Goal: Transaction & Acquisition: Purchase product/service

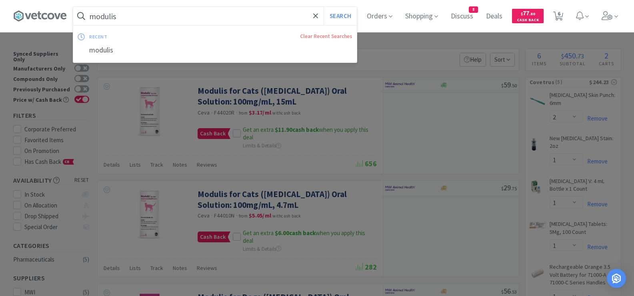
select select "2"
select select "1"
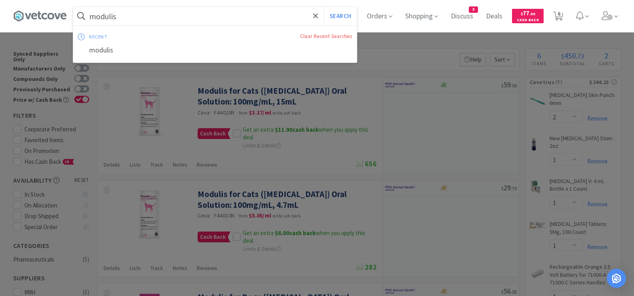
select select "5"
click at [242, 18] on input "modulis" at bounding box center [215, 16] width 284 height 18
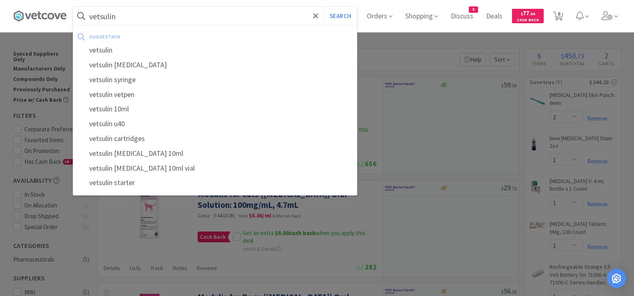
type input "vetsulin"
click at [324, 7] on button "Search" at bounding box center [340, 16] width 33 height 18
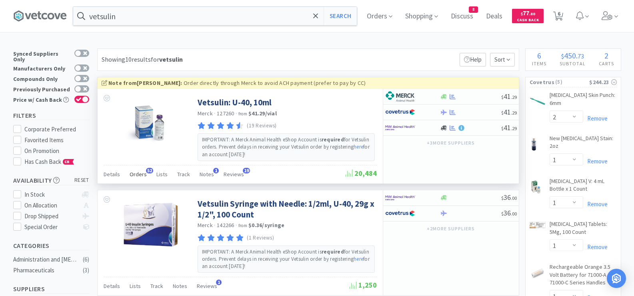
click at [137, 176] on span "Orders" at bounding box center [138, 173] width 17 height 7
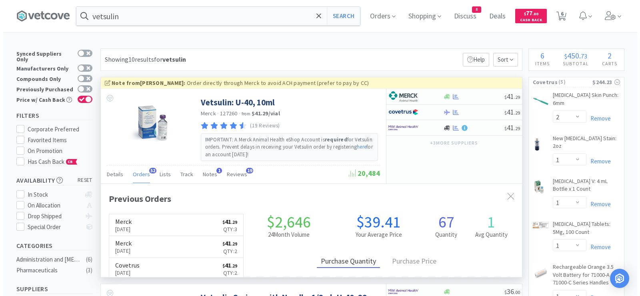
scroll to position [214, 421]
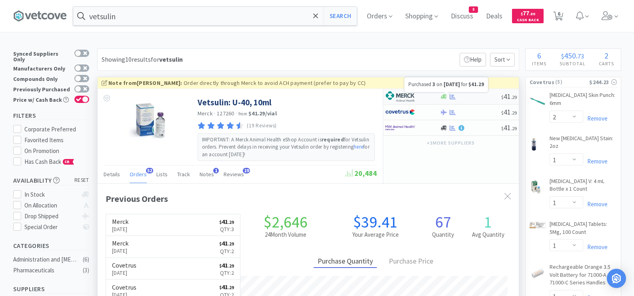
click at [453, 97] on icon at bounding box center [453, 96] width 6 height 5
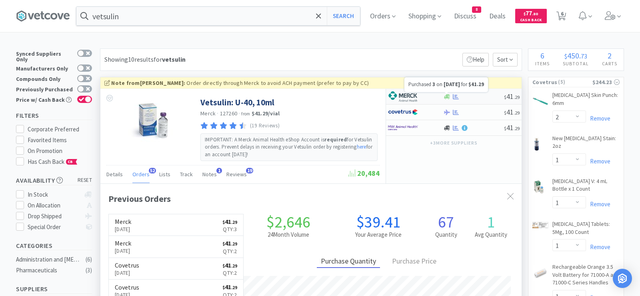
select select "2"
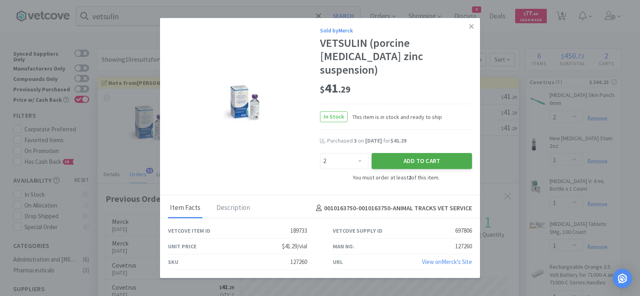
click at [385, 154] on button "Add to Cart" at bounding box center [422, 161] width 100 height 16
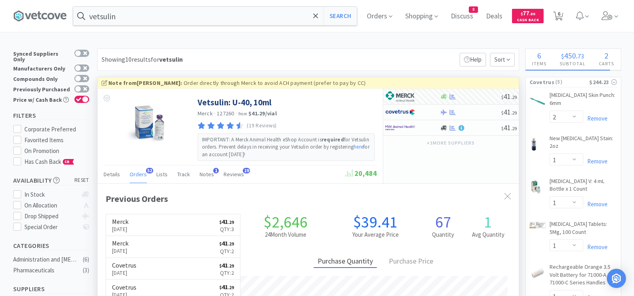
select select "2"
click at [225, 12] on input "vetsulin" at bounding box center [215, 16] width 284 height 18
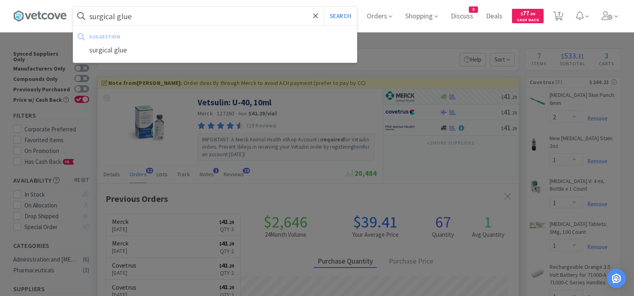
type input "surgical glue"
click at [324, 7] on button "Search" at bounding box center [340, 16] width 33 height 18
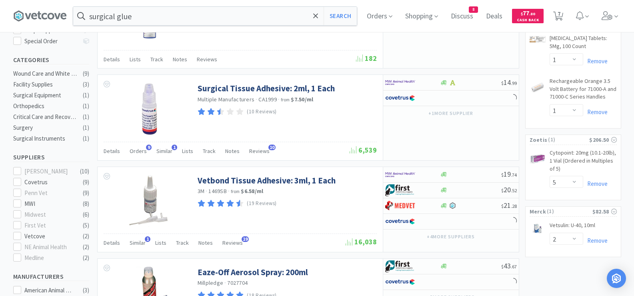
scroll to position [200, 0]
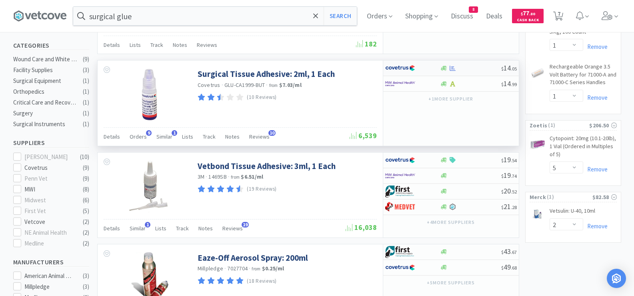
click at [478, 70] on div at bounding box center [470, 68] width 61 height 6
select select "1"
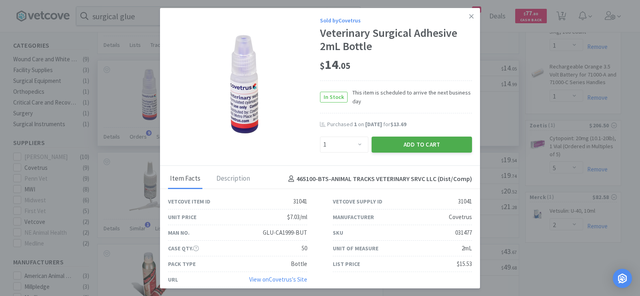
click at [419, 148] on button "Add to Cart" at bounding box center [422, 144] width 100 height 16
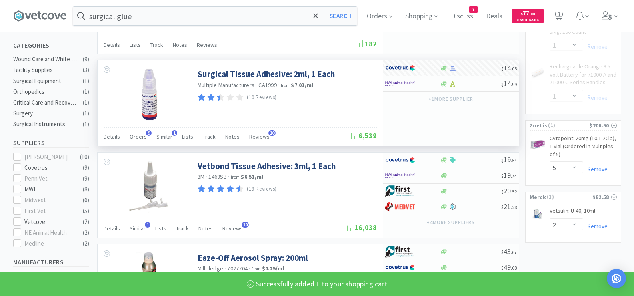
select select "1"
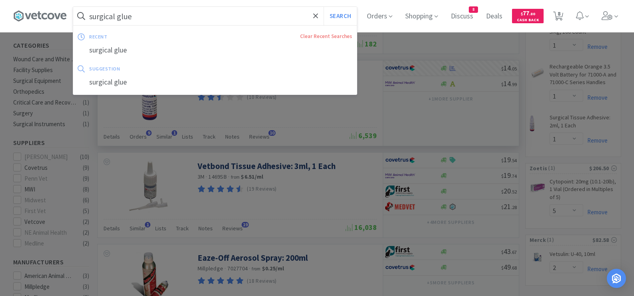
paste input "P [MEDICAL_DATA]"
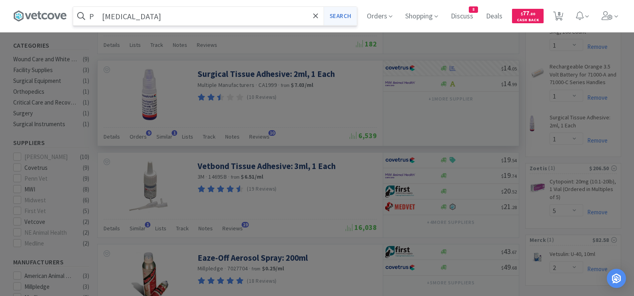
click at [348, 19] on button "Search" at bounding box center [340, 16] width 33 height 18
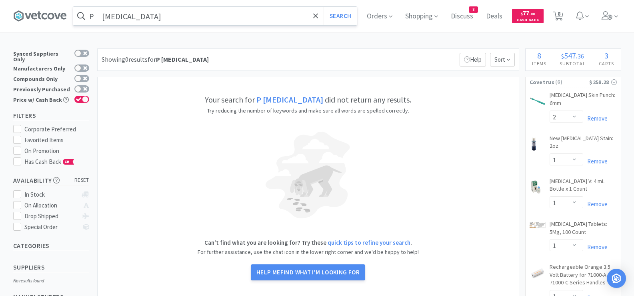
click at [107, 16] on input "P [MEDICAL_DATA]" at bounding box center [215, 16] width 284 height 18
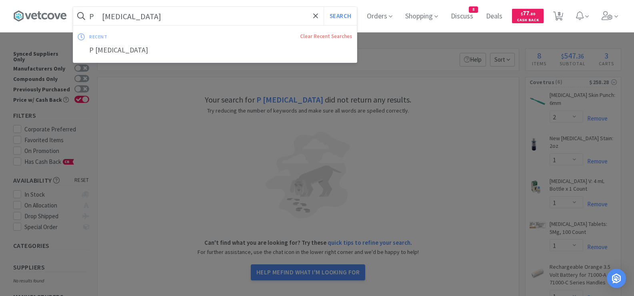
click at [106, 16] on input "P [MEDICAL_DATA]" at bounding box center [215, 16] width 284 height 18
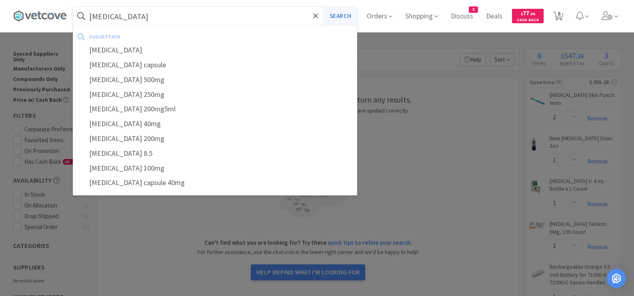
type input "[MEDICAL_DATA]"
click at [341, 22] on button "Search" at bounding box center [340, 16] width 33 height 18
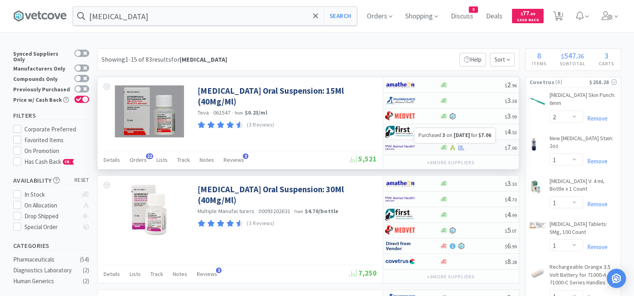
click at [462, 150] on icon at bounding box center [462, 146] width 6 height 5
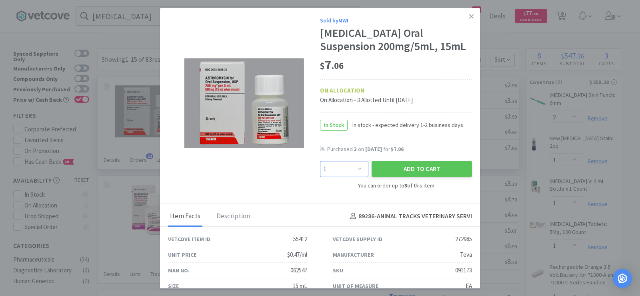
click at [350, 174] on select "Enter Quantity 1 2 3 Enter Quantity" at bounding box center [344, 169] width 48 height 16
select select "3"
click at [320, 161] on select "Enter Quantity 1 2 3 Enter Quantity" at bounding box center [344, 169] width 48 height 16
click at [410, 160] on div "Add to Cart" at bounding box center [422, 168] width 104 height 19
click at [402, 167] on button "Add to Cart" at bounding box center [422, 169] width 100 height 16
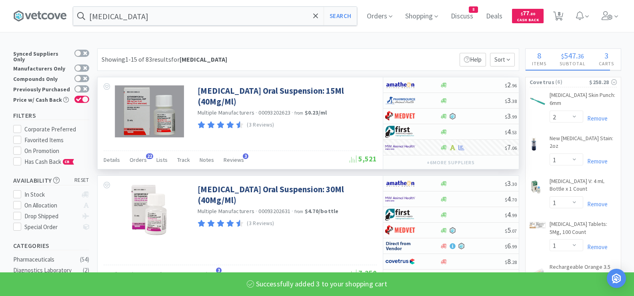
select select "3"
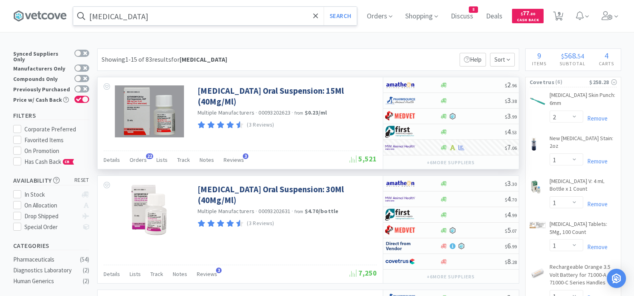
click at [202, 21] on input "[MEDICAL_DATA]" at bounding box center [215, 16] width 284 height 18
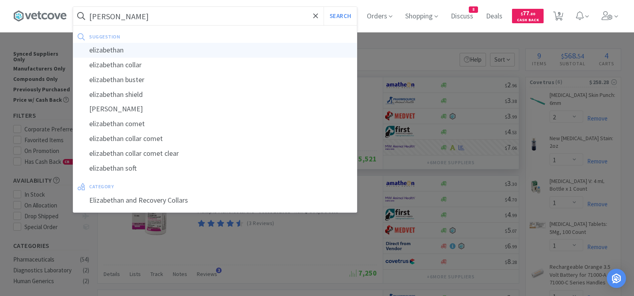
click at [109, 45] on div "elizabethan" at bounding box center [215, 50] width 284 height 15
type input "elizabethan"
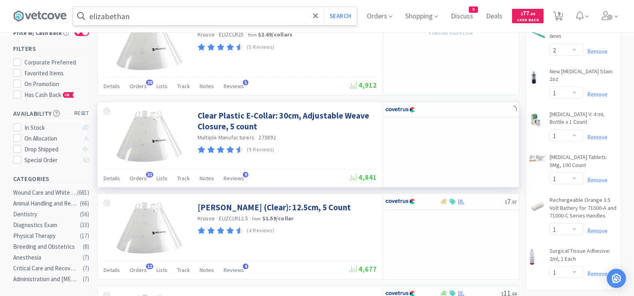
scroll to position [120, 0]
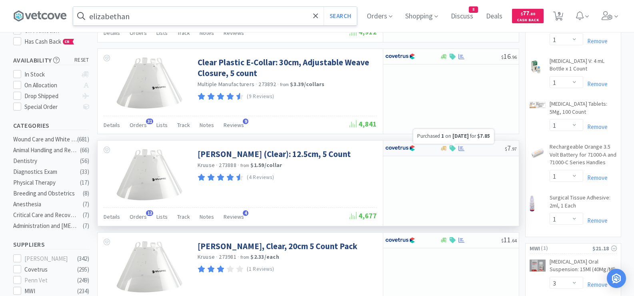
click at [462, 149] on icon at bounding box center [462, 148] width 6 height 5
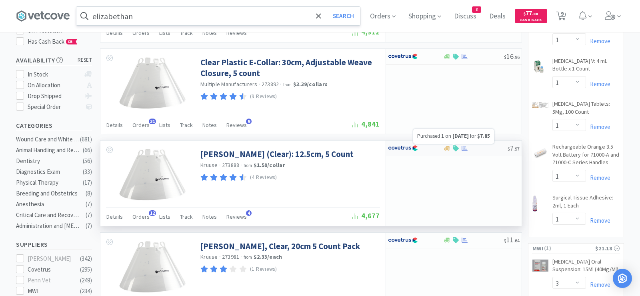
select select "1"
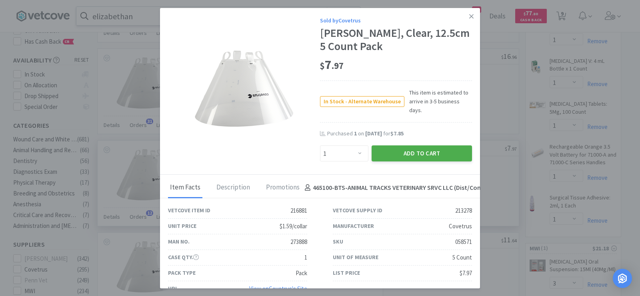
click at [453, 148] on button "Add to Cart" at bounding box center [422, 153] width 100 height 16
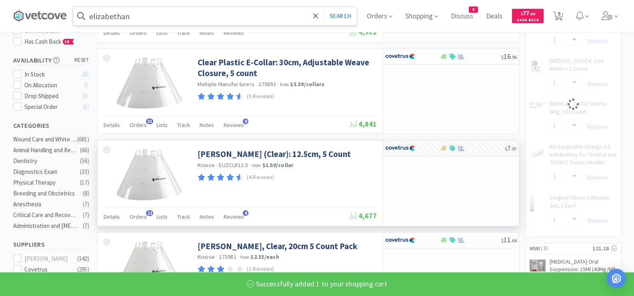
select select "1"
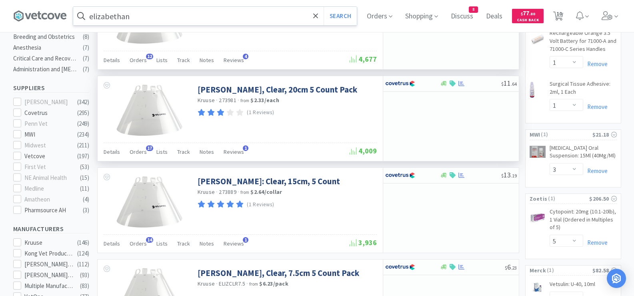
scroll to position [280, 0]
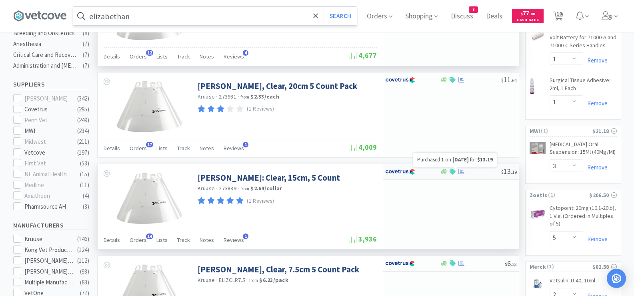
click at [461, 172] on icon at bounding box center [462, 171] width 6 height 5
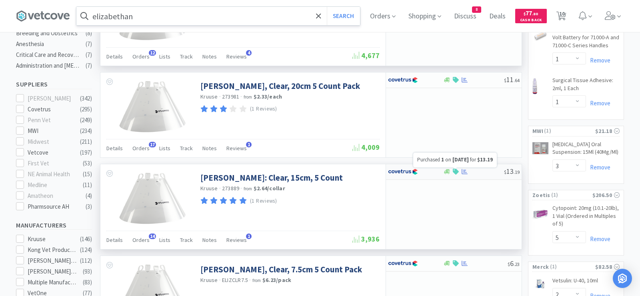
select select "1"
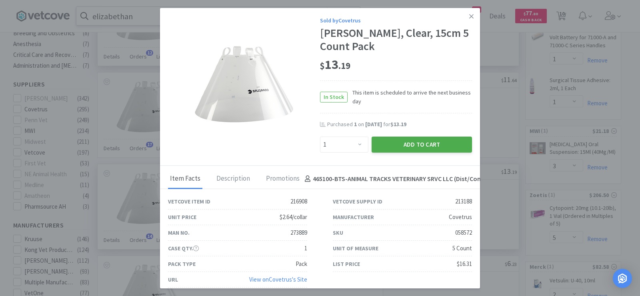
click at [395, 147] on button "Add to Cart" at bounding box center [422, 144] width 100 height 16
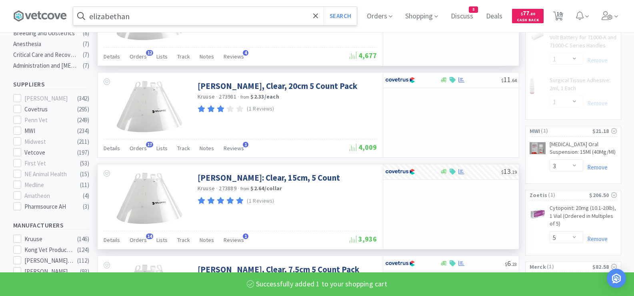
select select "1"
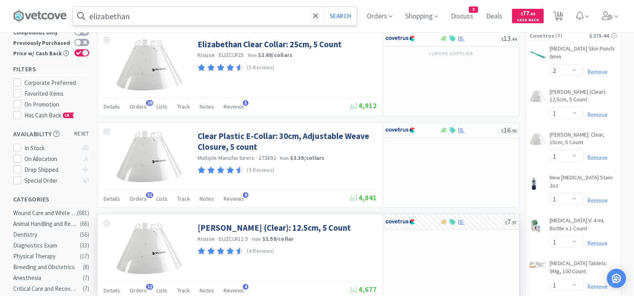
scroll to position [40, 0]
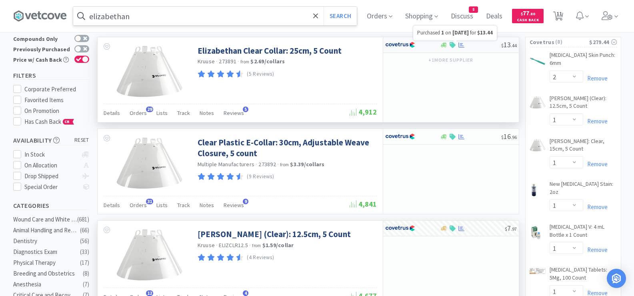
click at [463, 47] on icon at bounding box center [462, 44] width 6 height 5
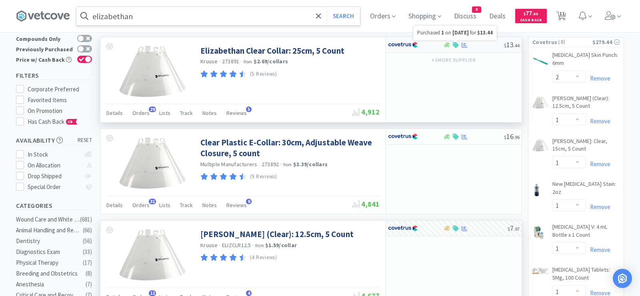
select select "1"
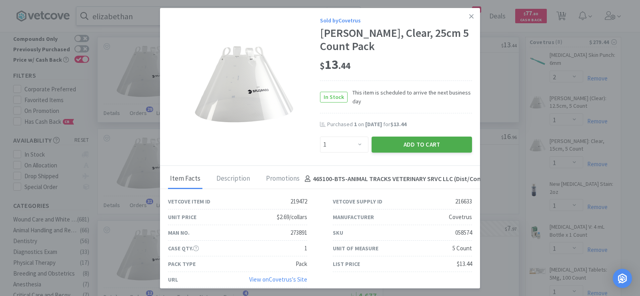
click at [424, 142] on button "Add to Cart" at bounding box center [422, 144] width 100 height 16
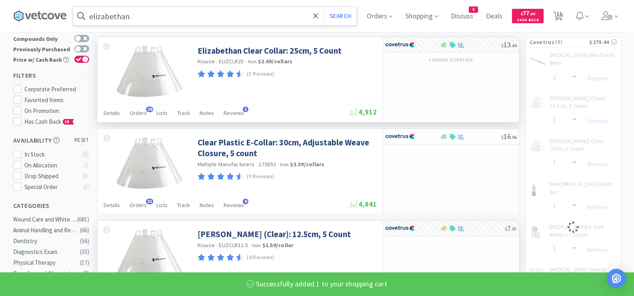
select select "1"
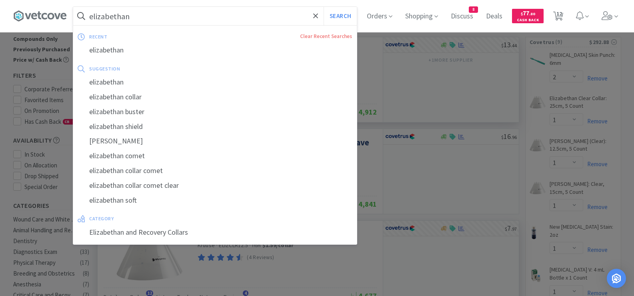
paste input "[MEDICAL_DATA] Punch 6"
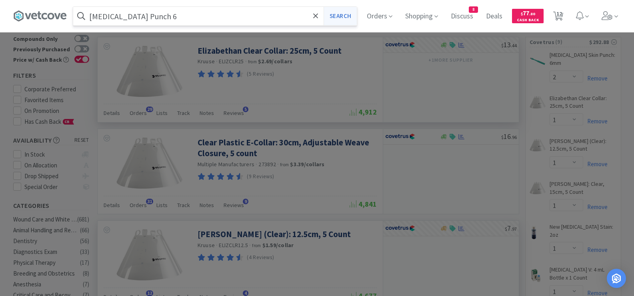
type input "[MEDICAL_DATA] Punch 6"
click at [342, 18] on button "Search" at bounding box center [340, 16] width 33 height 18
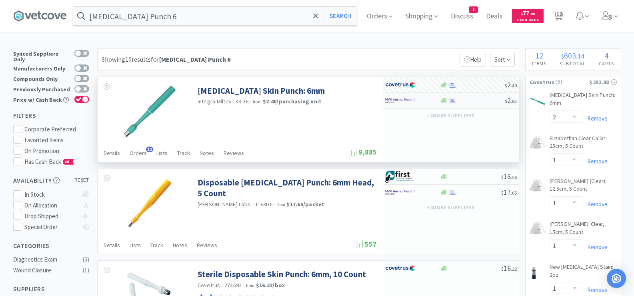
click at [478, 100] on div at bounding box center [472, 101] width 65 height 6
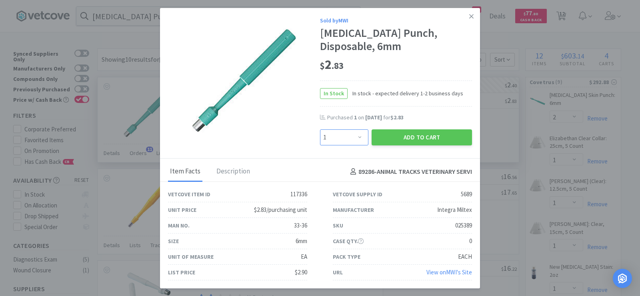
click at [351, 140] on select "Enter Quantity 1 2 3 4 5 6 7 8 9 10 11 12 13 14 15 16 17 18 19 20 Enter Quantity" at bounding box center [344, 137] width 48 height 16
select select "3"
click at [320, 129] on select "Enter Quantity 1 2 3 4 5 6 7 8 9 10 11 12 13 14 15 16 17 18 19 20 Enter Quantity" at bounding box center [344, 137] width 48 height 16
click at [404, 136] on button "Add to Cart" at bounding box center [422, 137] width 100 height 16
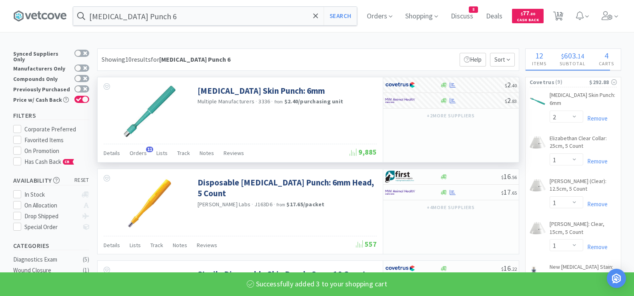
select select "3"
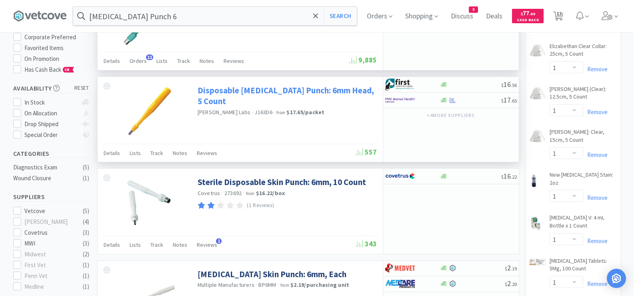
scroll to position [80, 0]
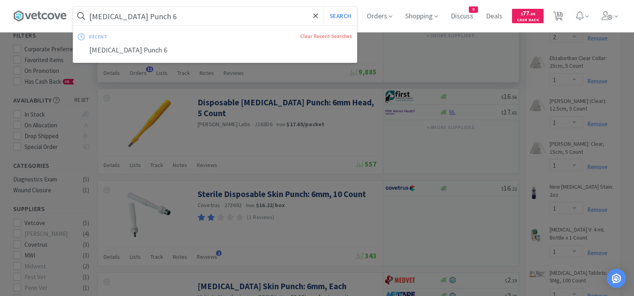
click at [238, 13] on input "[MEDICAL_DATA] Punch 6" at bounding box center [215, 16] width 284 height 18
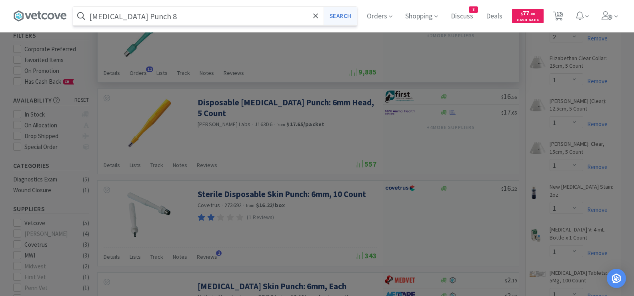
type input "[MEDICAL_DATA] Punch 8"
click at [339, 19] on button "Search" at bounding box center [340, 16] width 33 height 18
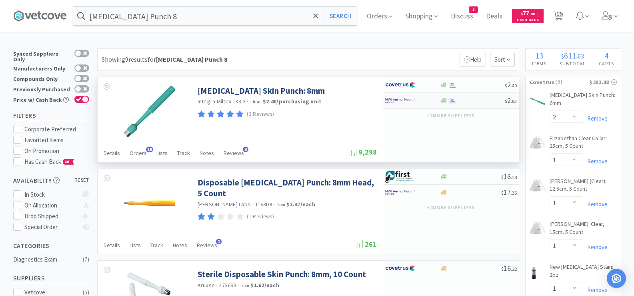
click at [459, 104] on div "$ 2 . 83" at bounding box center [451, 101] width 136 height 16
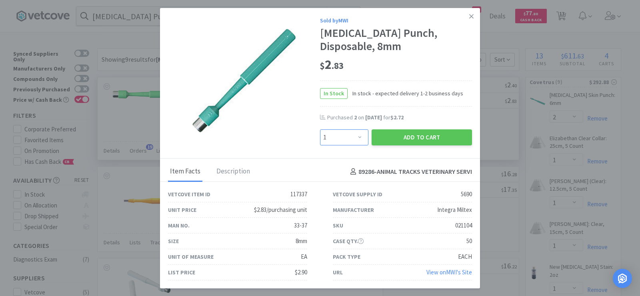
click at [326, 140] on select "Enter Quantity 1 2 3 4 5 6 7 8 9 10 11 12 13 14 15 16 17 18 19 20 Enter Quantity" at bounding box center [344, 137] width 48 height 16
select select "2"
click at [320, 129] on select "Enter Quantity 1 2 3 4 5 6 7 8 9 10 11 12 13 14 15 16 17 18 19 20 Enter Quantity" at bounding box center [344, 137] width 48 height 16
click at [401, 146] on div "Add to Cart" at bounding box center [422, 137] width 104 height 19
click at [401, 135] on button "Add to Cart" at bounding box center [422, 137] width 100 height 16
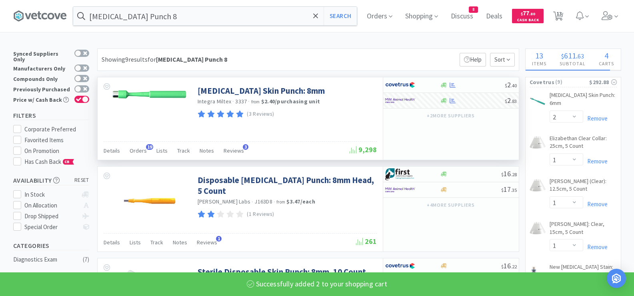
select select "2"
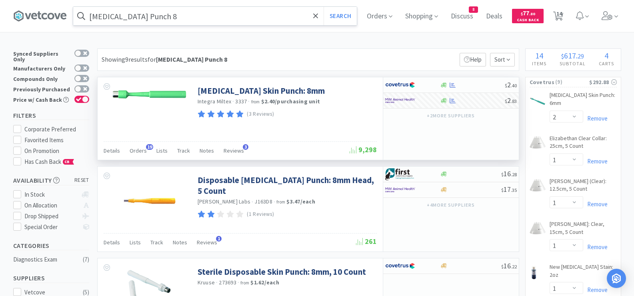
click at [277, 13] on input "[MEDICAL_DATA] Punch 8" at bounding box center [215, 16] width 284 height 18
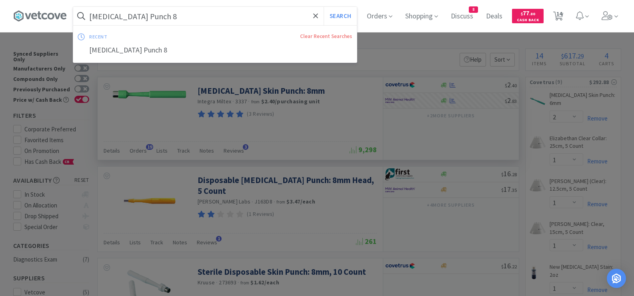
paste input "Bandage - Porous Tape 1""
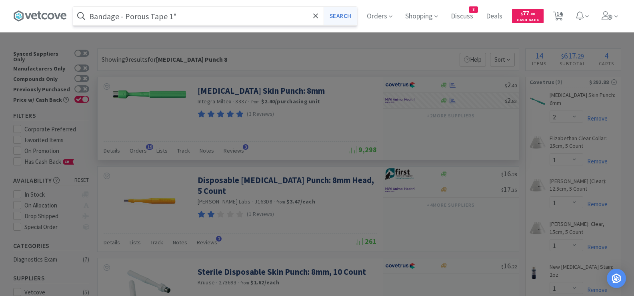
click at [342, 19] on button "Search" at bounding box center [340, 16] width 33 height 18
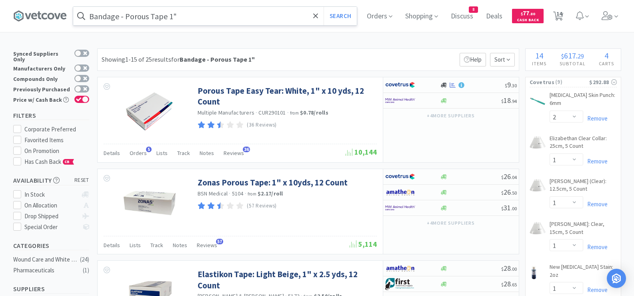
click at [213, 13] on input "Bandage - Porous Tape 1"" at bounding box center [215, 16] width 284 height 18
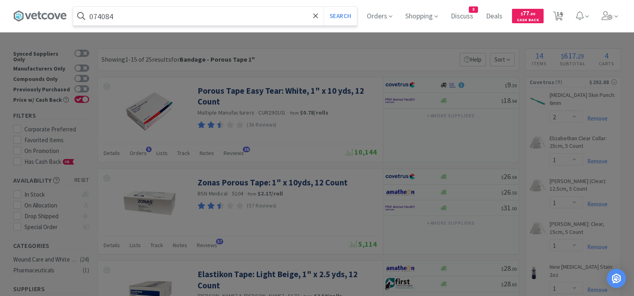
type input "074084"
click at [324, 7] on button "Search" at bounding box center [340, 16] width 33 height 18
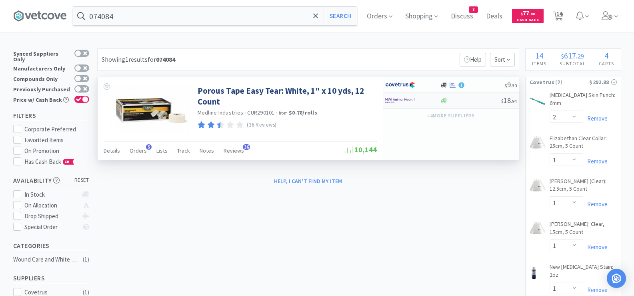
click at [482, 102] on div at bounding box center [470, 101] width 61 height 6
select select "1"
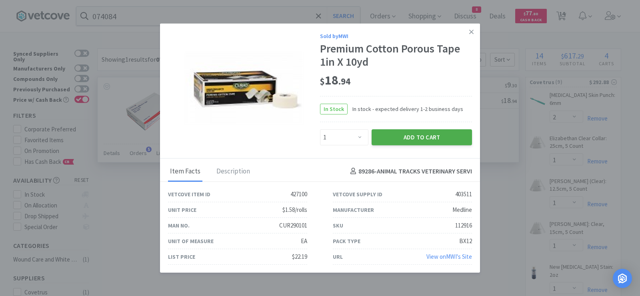
click at [391, 137] on button "Add to Cart" at bounding box center [422, 137] width 100 height 16
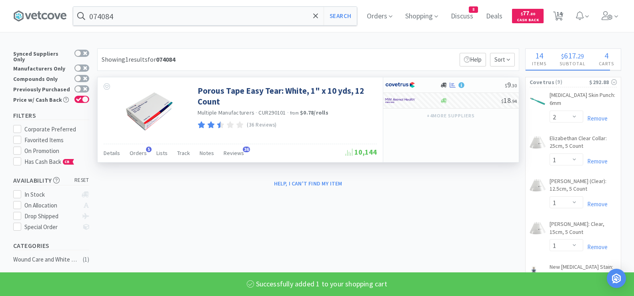
select select "1"
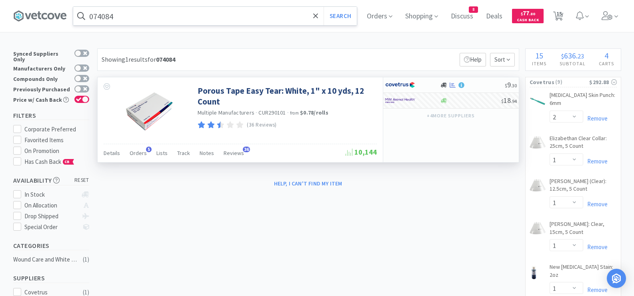
click at [131, 13] on input "074084" at bounding box center [215, 16] width 284 height 18
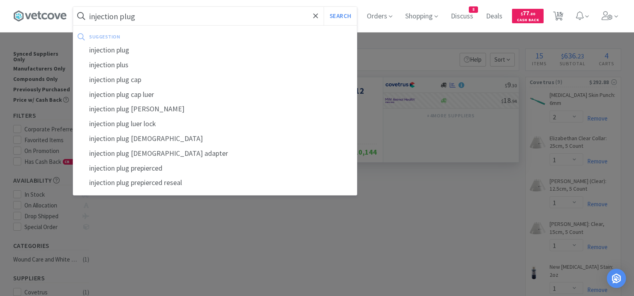
type input "injection plug"
click at [324, 7] on button "Search" at bounding box center [340, 16] width 33 height 18
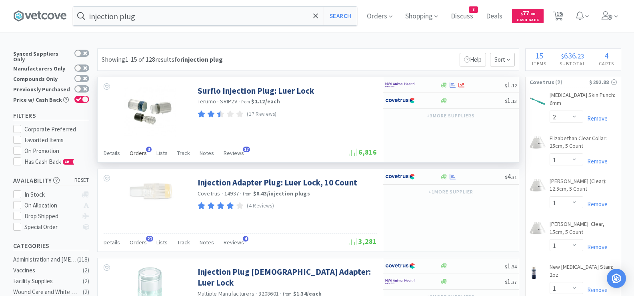
click at [134, 154] on span "Orders" at bounding box center [138, 152] width 17 height 7
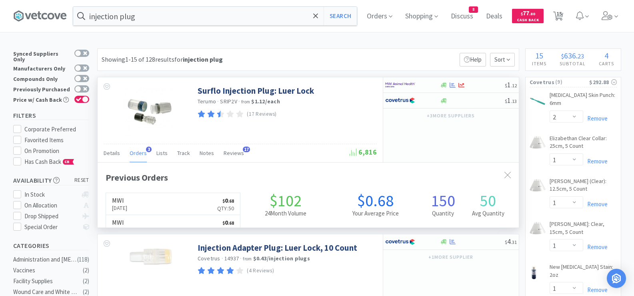
scroll to position [207, 421]
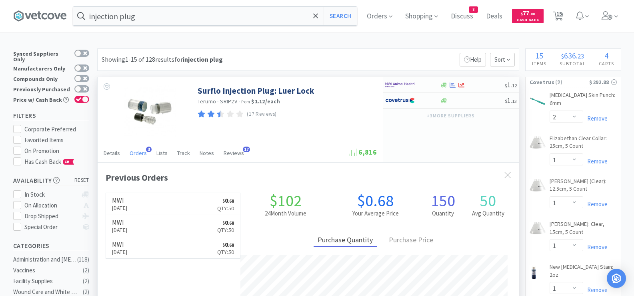
click at [137, 155] on span "Orders" at bounding box center [138, 152] width 17 height 7
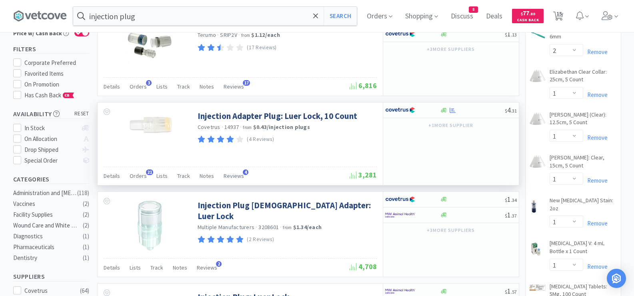
scroll to position [80, 0]
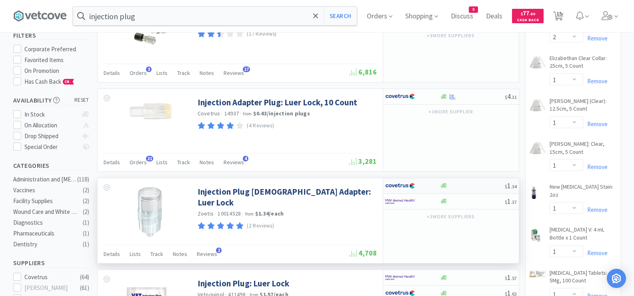
click at [473, 190] on div "$ 1 . 34" at bounding box center [451, 186] width 136 height 16
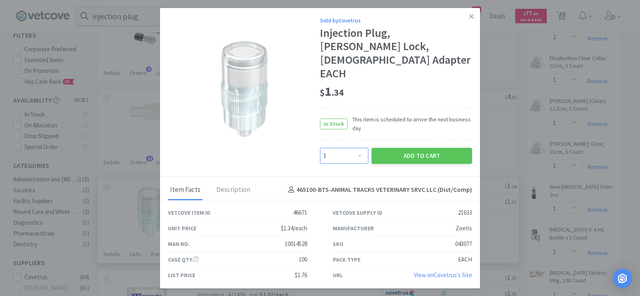
click at [358, 148] on select "Enter Quantity 1 2 3 4 5 6 7 8 9 10 11 12 13 14 15 16 17 18 19 20 Enter Quantity" at bounding box center [344, 156] width 48 height 16
select select "10"
click at [320, 148] on select "Enter Quantity 1 2 3 4 5 6 7 8 9 10 11 12 13 14 15 16 17 18 19 20 Enter Quantity" at bounding box center [344, 156] width 48 height 16
click at [425, 148] on button "Add to Cart" at bounding box center [422, 156] width 100 height 16
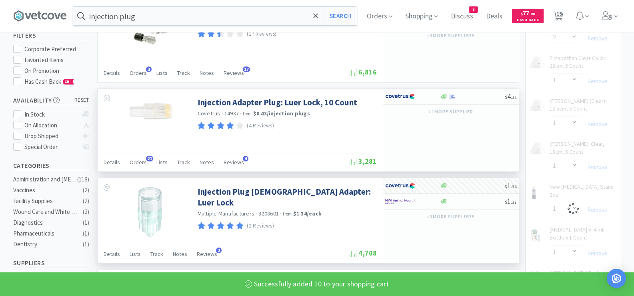
select select "10"
select select "1"
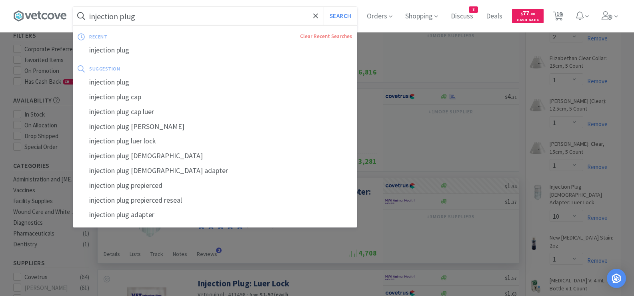
paste input "catalyst chem 17"
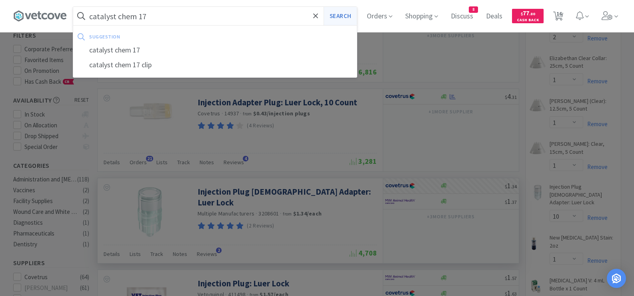
type input "catalyst chem 17"
click at [347, 17] on button "Search" at bounding box center [340, 16] width 33 height 18
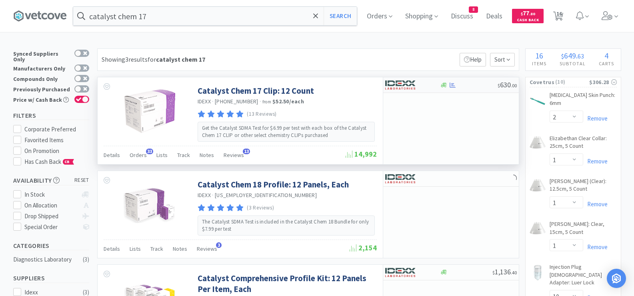
click at [435, 84] on div at bounding box center [412, 85] width 55 height 14
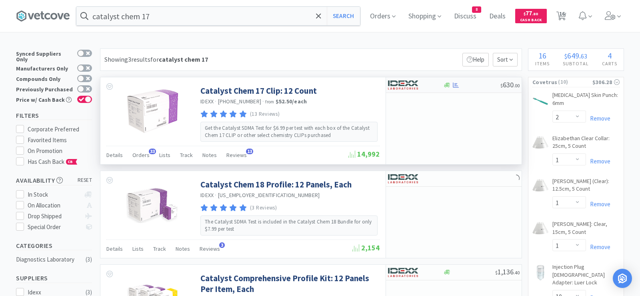
select select "1"
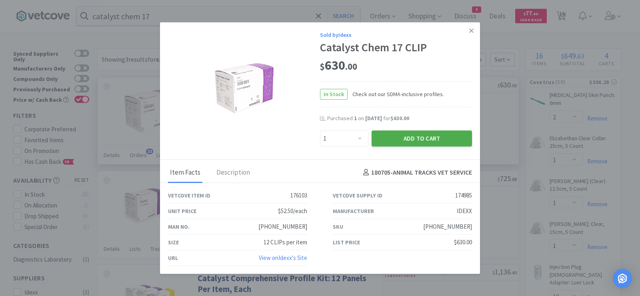
click at [401, 140] on button "Add to Cart" at bounding box center [422, 138] width 100 height 16
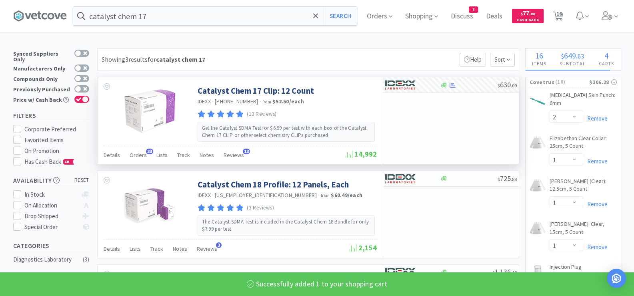
select select "1"
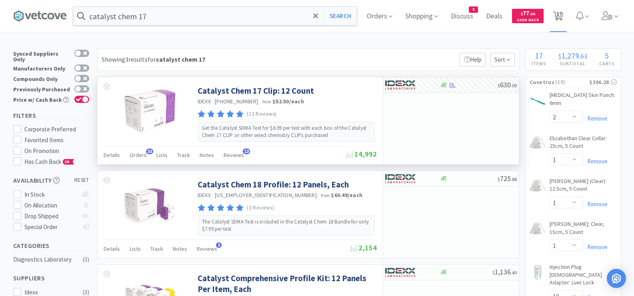
click at [561, 18] on span "17" at bounding box center [560, 14] width 6 height 32
select select "5"
select select "2"
select select "1"
select select "2"
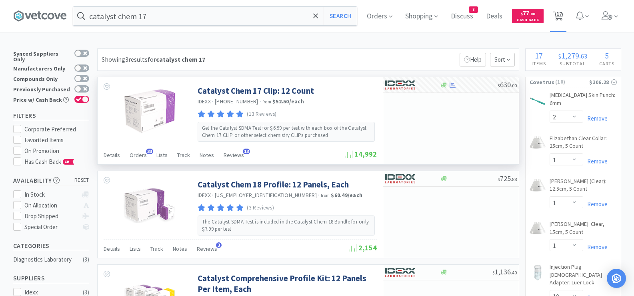
select select "1"
select select "10"
select select "1"
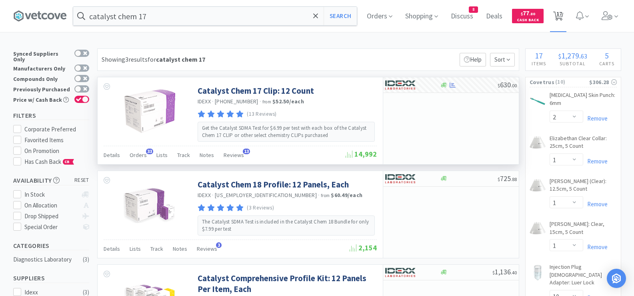
select select "1"
select select "3"
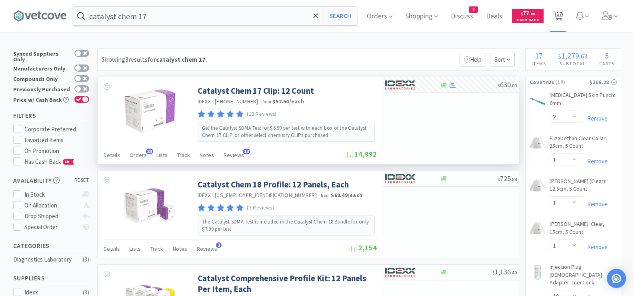
select select "3"
select select "2"
select select "1"
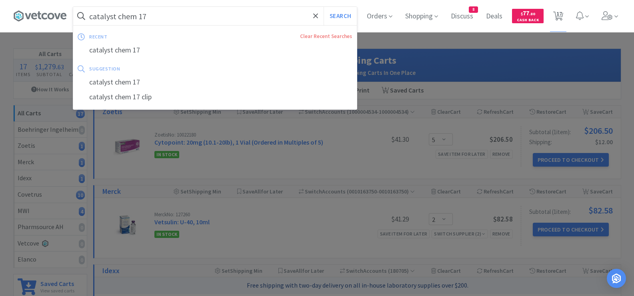
paste input "Credelio Quattro 25.1# - 50"
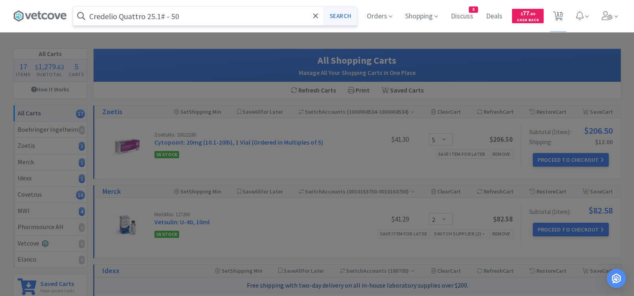
type input "Credelio Quattro 25.1# - 50"
click at [337, 18] on button "Search" at bounding box center [340, 16] width 33 height 18
select select "2"
select select "1"
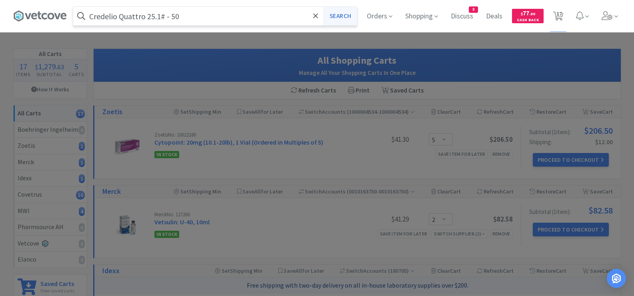
select select "1"
select select "10"
select select "1"
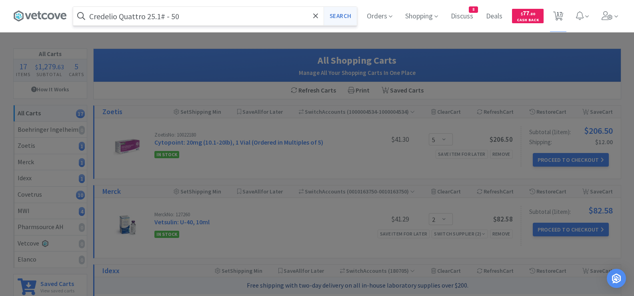
select select "1"
select select "3"
select select "2"
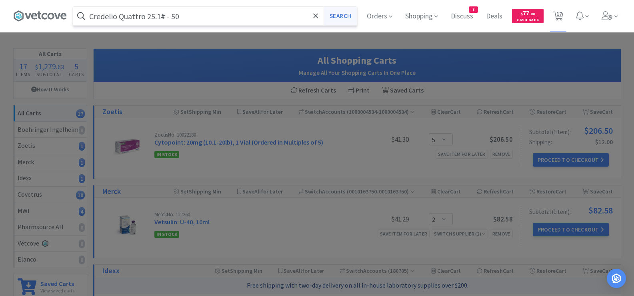
select select "1"
select select "5"
select select "2"
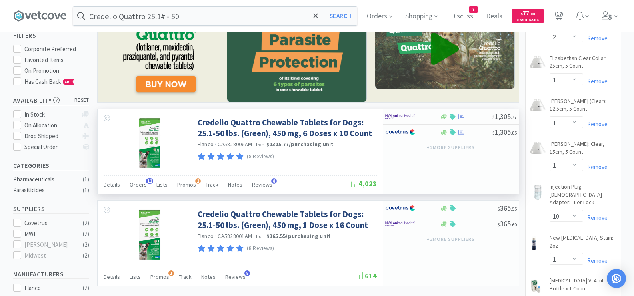
scroll to position [120, 0]
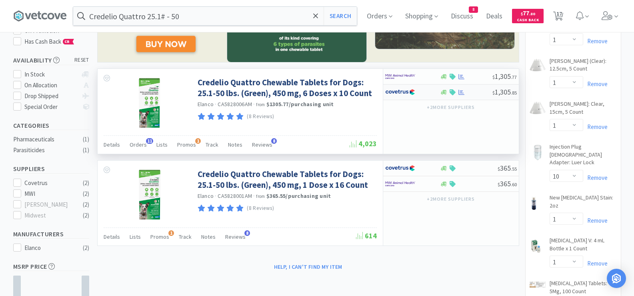
click at [476, 93] on div at bounding box center [466, 92] width 52 height 6
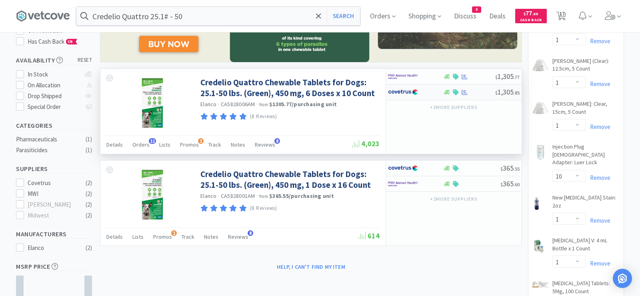
select select "1"
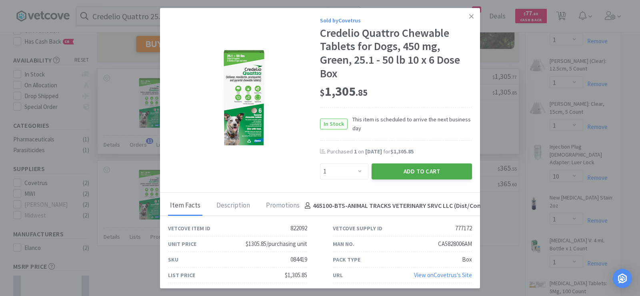
click at [421, 175] on button "Add to Cart" at bounding box center [422, 171] width 100 height 16
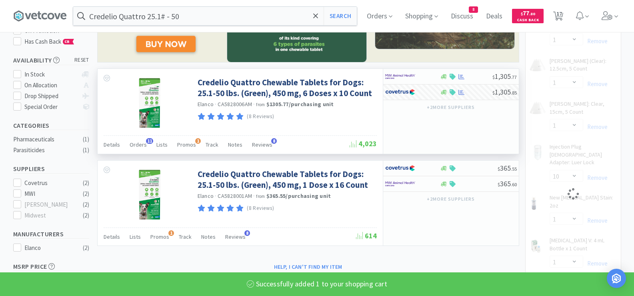
select select "1"
select select "10"
select select "1"
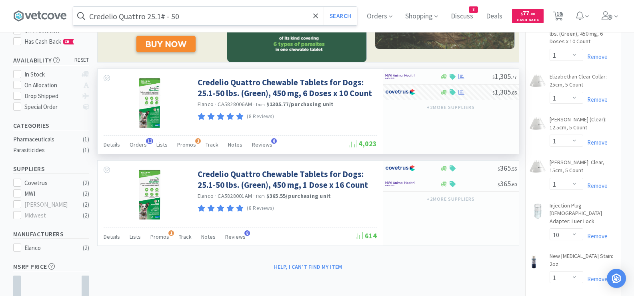
click at [256, 9] on input "Credelio Quattro 25.1# - 50" at bounding box center [215, 16] width 284 height 18
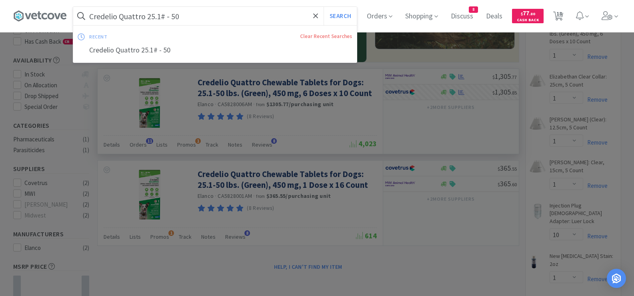
paste input "[MEDICAL_DATA] 30"
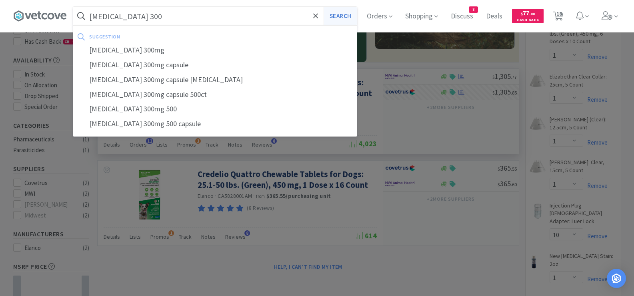
type input "[MEDICAL_DATA] 300"
click at [347, 14] on button "Search" at bounding box center [340, 16] width 33 height 18
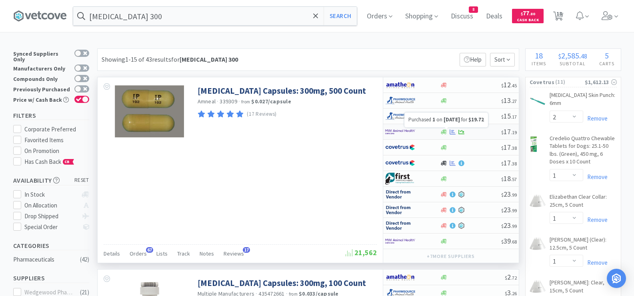
click at [453, 132] on icon at bounding box center [453, 131] width 6 height 5
select select "1"
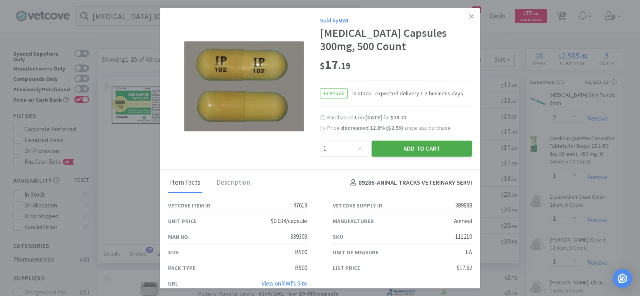
click at [443, 148] on button "Add to Cart" at bounding box center [422, 148] width 100 height 16
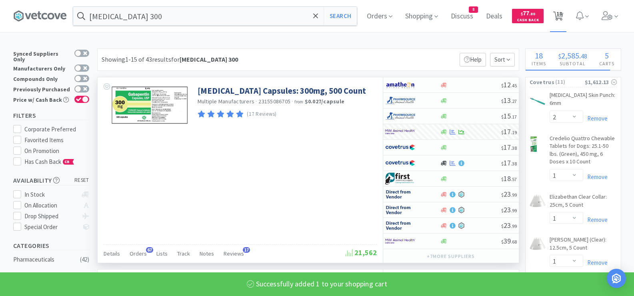
select select "1"
click at [556, 16] on icon at bounding box center [558, 16] width 10 height 9
select select "5"
select select "2"
select select "1"
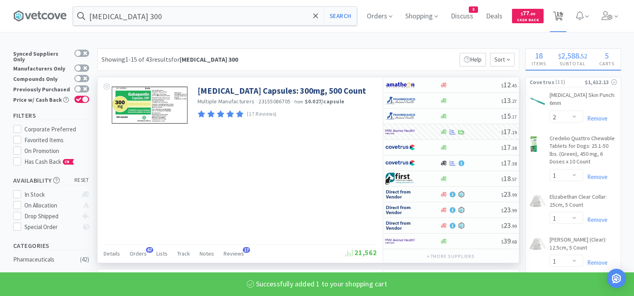
select select "2"
select select "1"
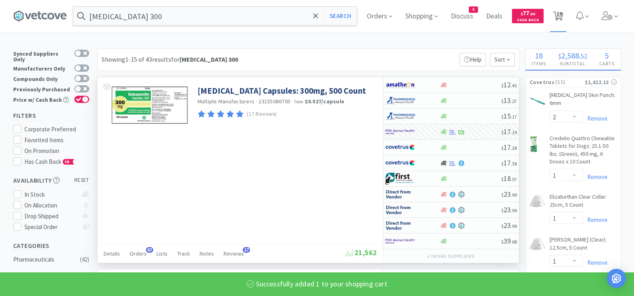
select select "10"
select select "1"
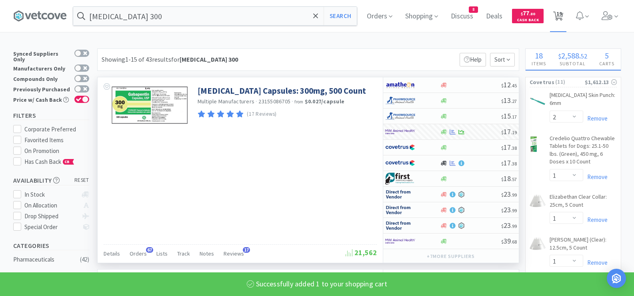
select select "1"
select select "3"
select select "2"
select select "1"
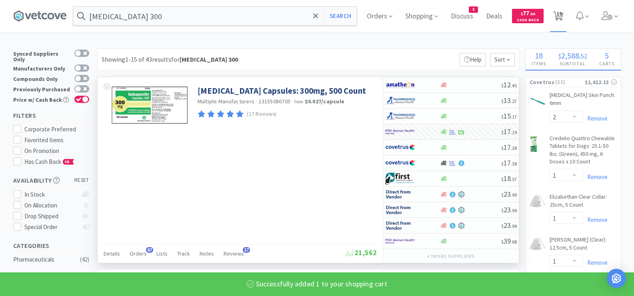
select select "1"
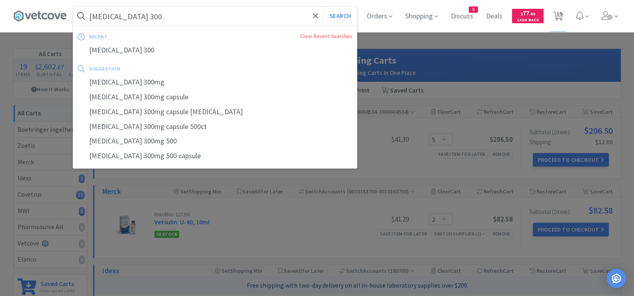
paste input "[PERSON_NAME] 6" Roll"
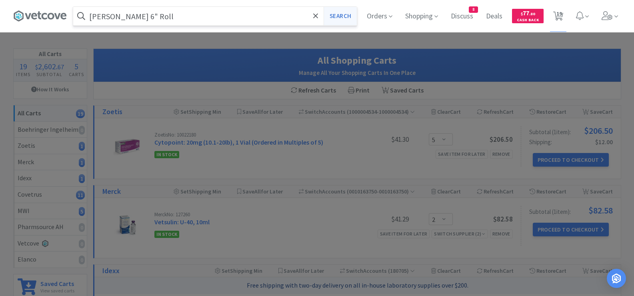
type input "[PERSON_NAME] 6" Roll"
click at [345, 16] on button "Search" at bounding box center [340, 16] width 33 height 18
select select "2"
select select "1"
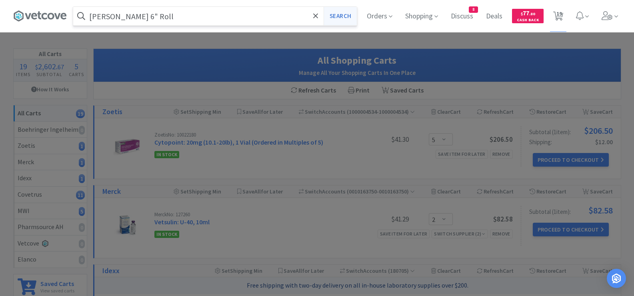
select select "1"
select select "10"
select select "1"
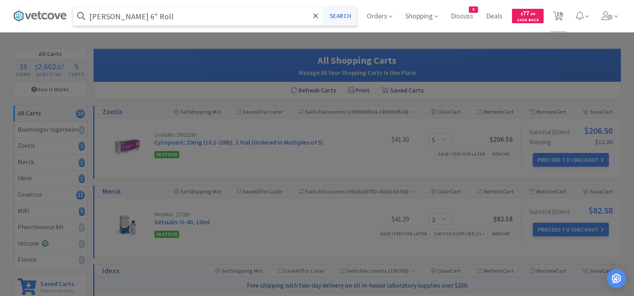
select select "1"
select select "3"
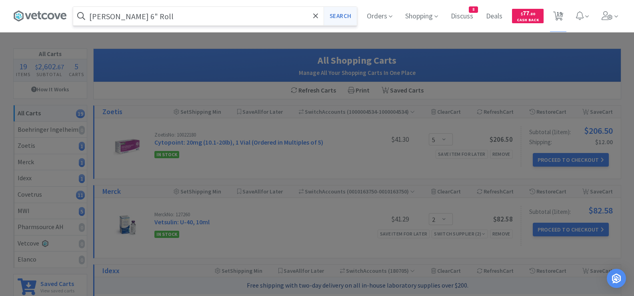
select select "2"
select select "1"
select select "5"
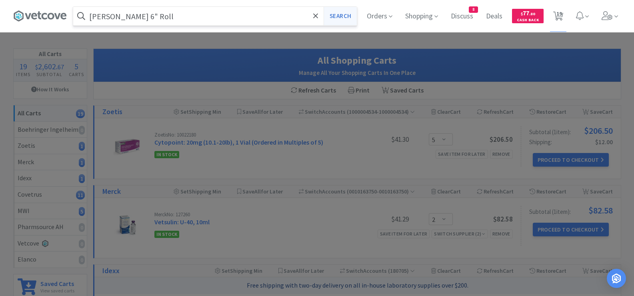
select select "2"
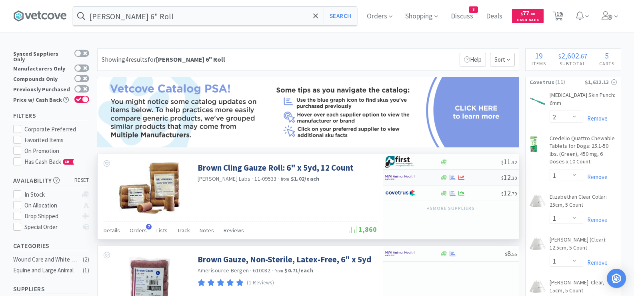
click at [426, 178] on div at bounding box center [407, 177] width 44 height 14
select select "6"
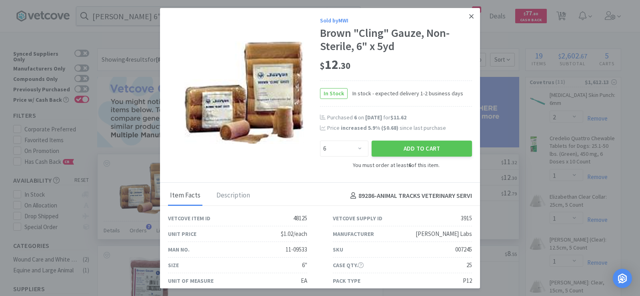
click at [469, 16] on icon at bounding box center [471, 16] width 4 height 7
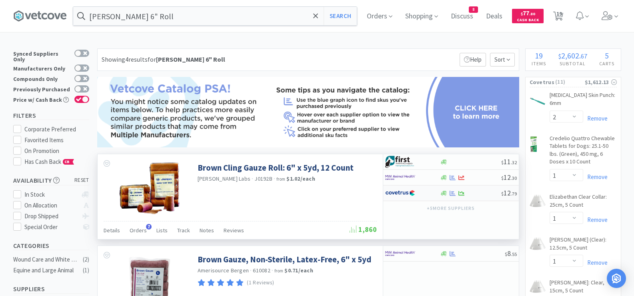
click at [487, 190] on div at bounding box center [470, 193] width 61 height 6
select select "1"
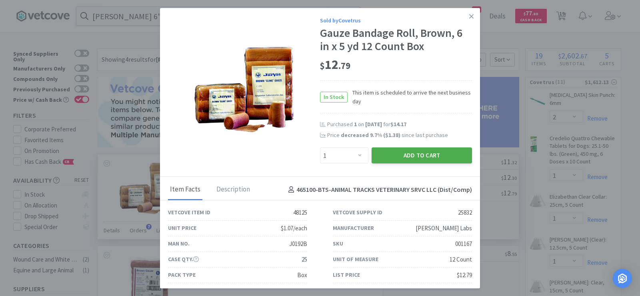
click at [436, 158] on button "Add to Cart" at bounding box center [422, 155] width 100 height 16
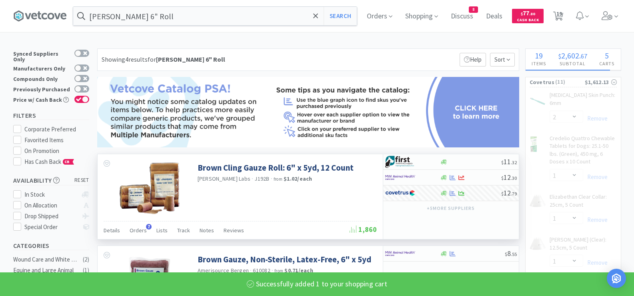
select select "1"
select select "10"
select select "1"
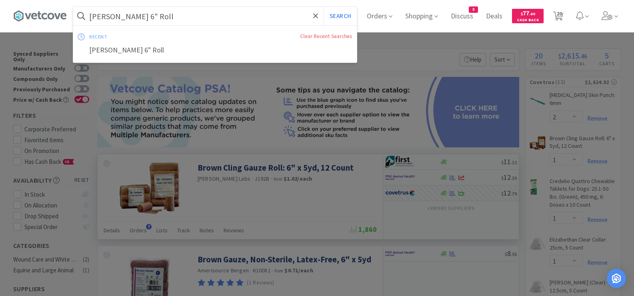
paste input "Heartgard Plus 26-50"
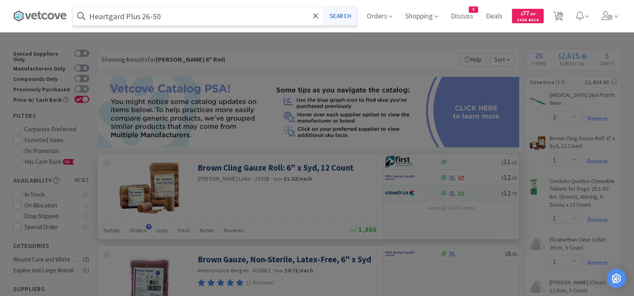
type input "Heartgard Plus 26-50"
click at [343, 15] on button "Search" at bounding box center [340, 16] width 33 height 18
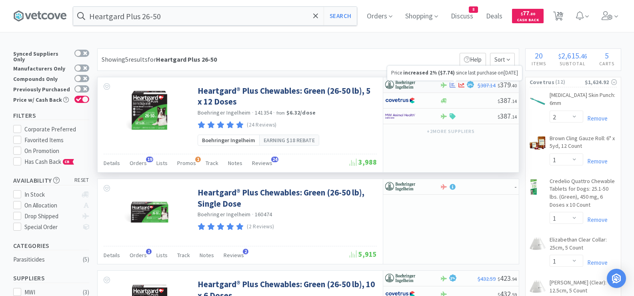
click at [462, 84] on icon at bounding box center [462, 85] width 6 height 6
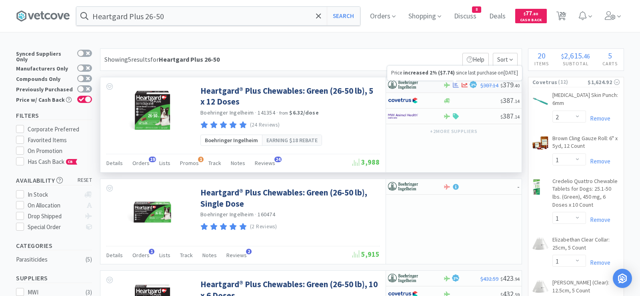
select select "1"
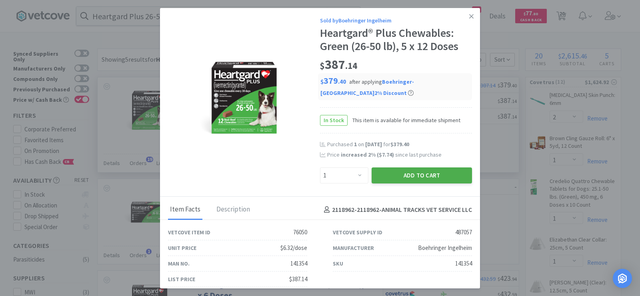
click at [420, 176] on button "Add to Cart" at bounding box center [422, 175] width 100 height 16
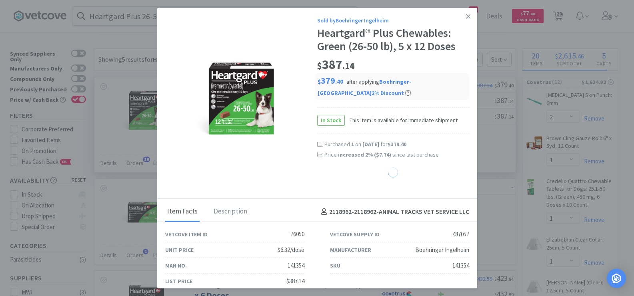
select select "1"
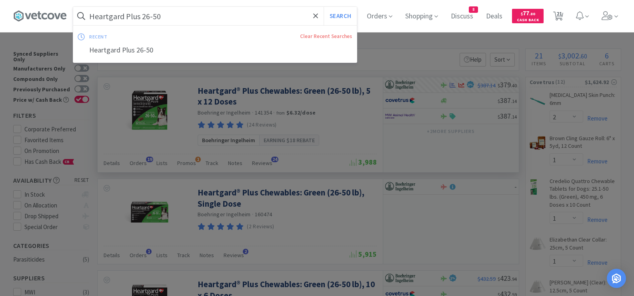
paste input "Laxatone Maple"
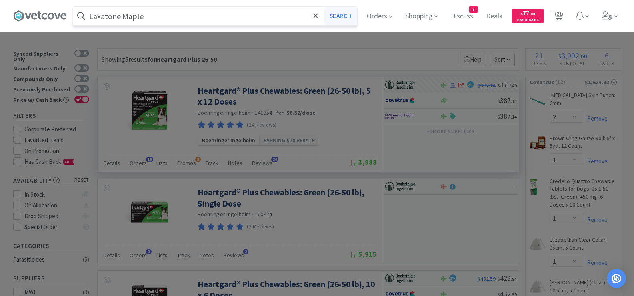
type input "Laxatone Maple"
click at [342, 18] on button "Search" at bounding box center [340, 16] width 33 height 18
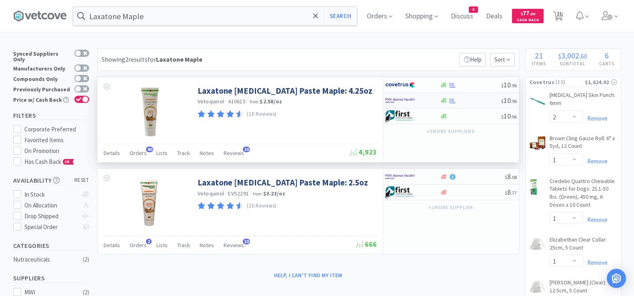
click at [468, 104] on div "$ 10 . 96" at bounding box center [451, 101] width 136 height 16
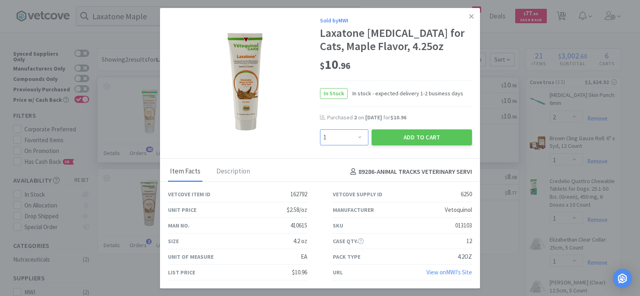
click at [352, 140] on select "Enter Quantity 1 2 3 4 5 6 7 8 9 10 11 12 13 14 15 16 17 18 19 20 Enter Quantity" at bounding box center [344, 137] width 48 height 16
select select "2"
click at [320, 129] on select "Enter Quantity 1 2 3 4 5 6 7 8 9 10 11 12 13 14 15 16 17 18 19 20 Enter Quantity" at bounding box center [344, 137] width 48 height 16
click at [377, 130] on button "Add to Cart" at bounding box center [422, 137] width 100 height 16
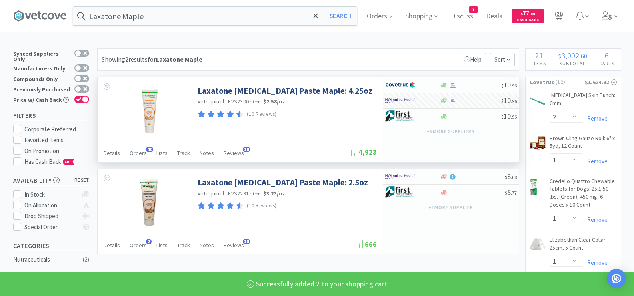
select select "2"
select select "1"
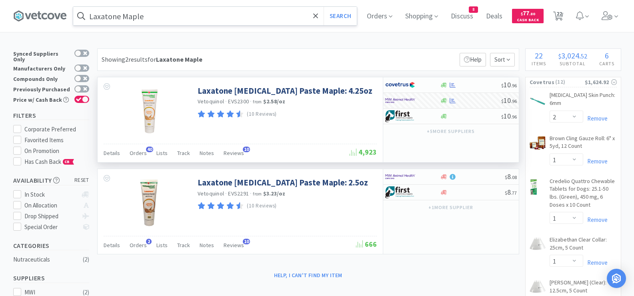
drag, startPoint x: 275, startPoint y: 6, endPoint x: 222, endPoint y: 17, distance: 53.1
click at [222, 17] on input "Laxatone Maple" at bounding box center [215, 16] width 284 height 18
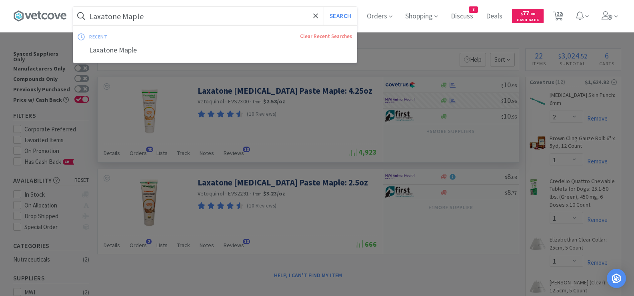
paste input "Librela 15"
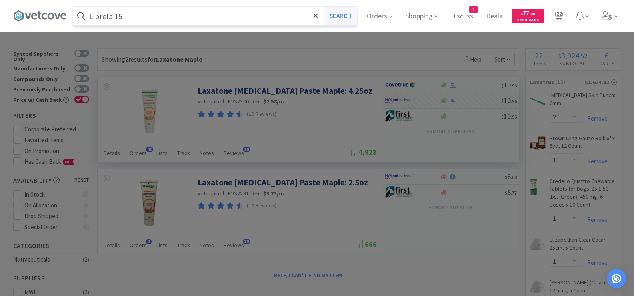
type input "Librela 15"
click at [348, 16] on button "Search" at bounding box center [340, 16] width 33 height 18
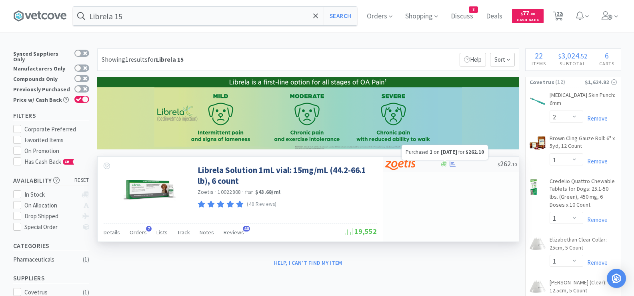
click at [452, 164] on icon at bounding box center [453, 163] width 6 height 5
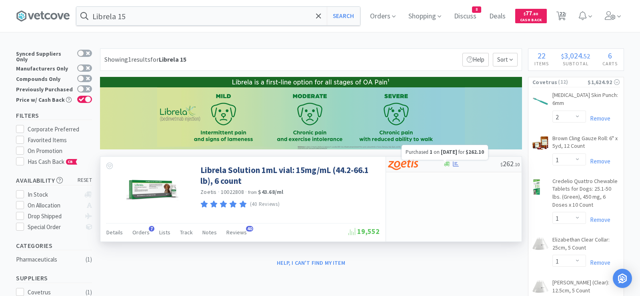
select select "1"
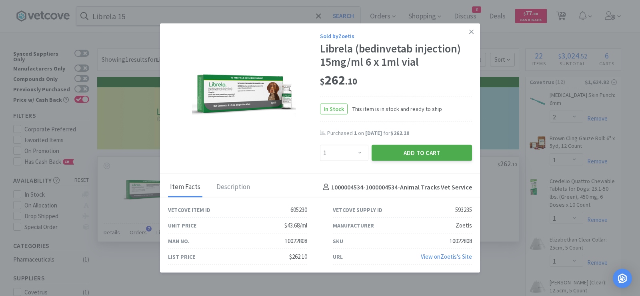
click at [417, 154] on button "Add to Cart" at bounding box center [422, 153] width 100 height 16
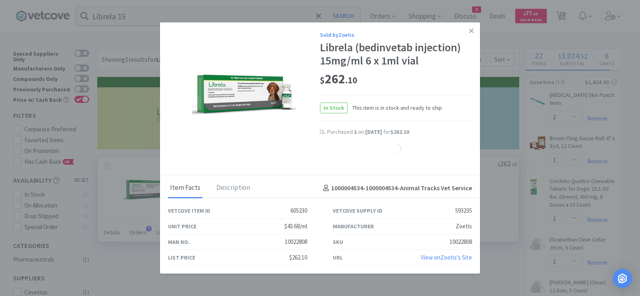
select select "1"
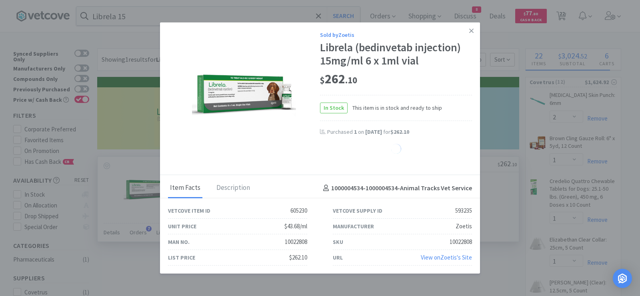
select select "1"
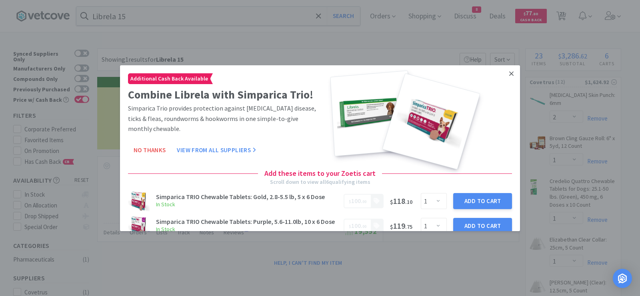
click at [509, 74] on icon at bounding box center [511, 73] width 4 height 4
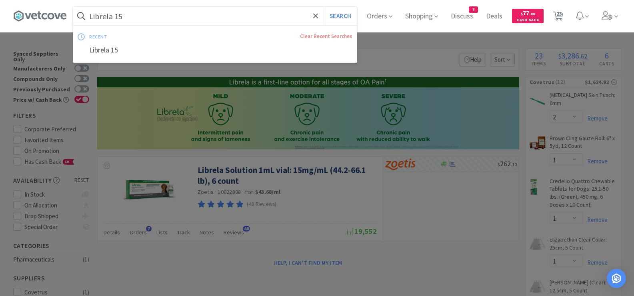
paste input "yme"
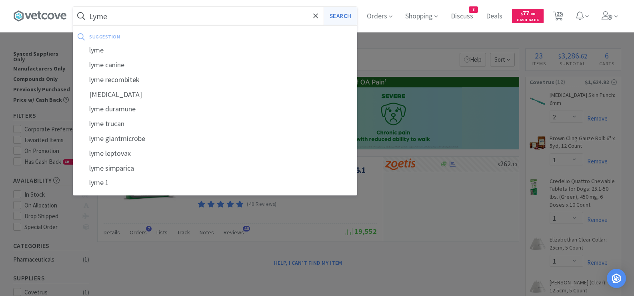
type input "Lyme"
click at [340, 11] on button "Search" at bounding box center [340, 16] width 33 height 18
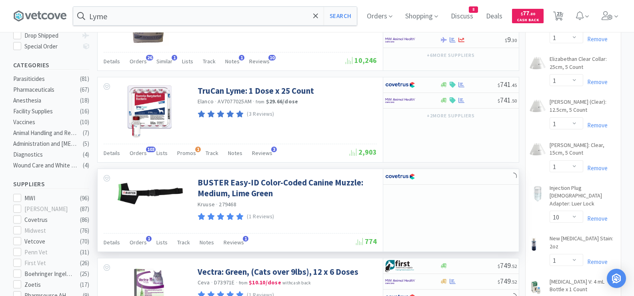
scroll to position [200, 0]
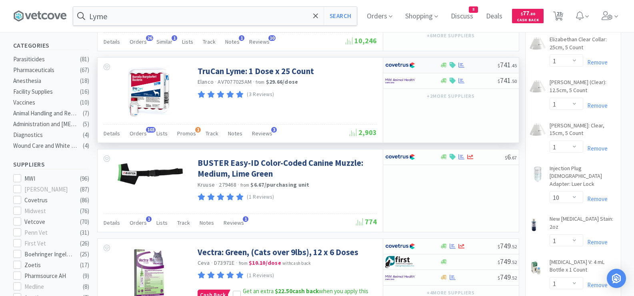
click at [474, 65] on div at bounding box center [469, 65] width 58 height 6
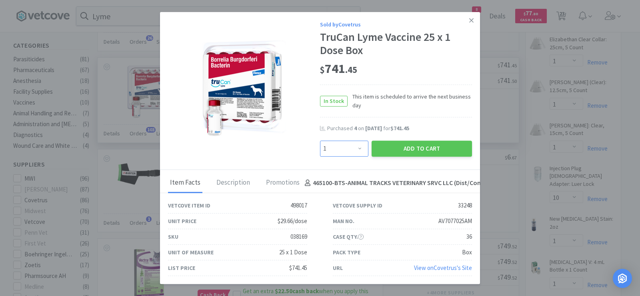
click at [332, 148] on select "Enter Quantity 1 2 3 4 5 6 7 8 9 10 11 12 13 14 15 16 17 18 19 20 Enter Quantity" at bounding box center [344, 148] width 48 height 16
select select "2"
click at [320, 140] on select "Enter Quantity 1 2 3 4 5 6 7 8 9 10 11 12 13 14 15 16 17 18 19 20 Enter Quantity" at bounding box center [344, 148] width 48 height 16
click at [391, 145] on button "Add to Cart" at bounding box center [422, 148] width 100 height 16
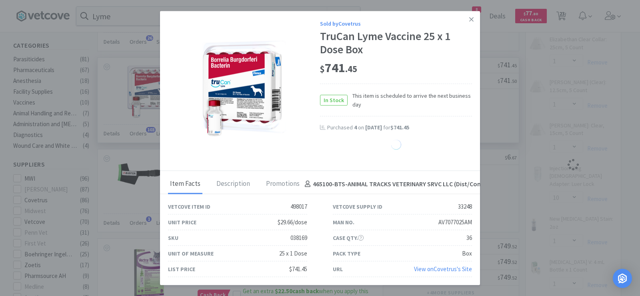
select select "1"
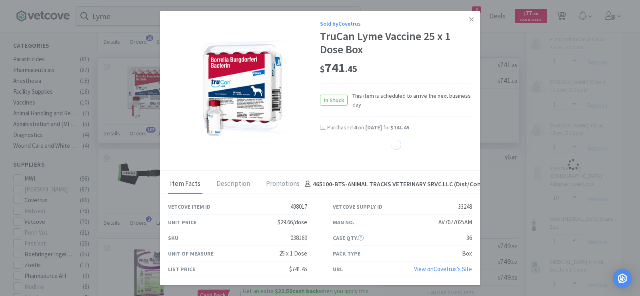
select select "1"
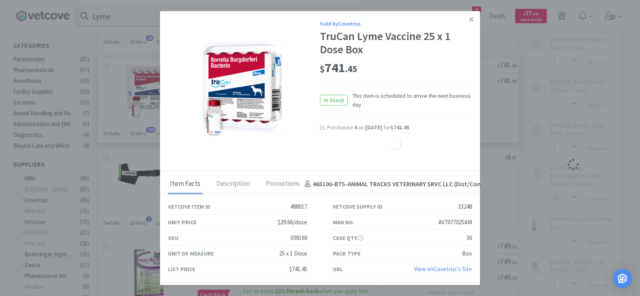
select select "1"
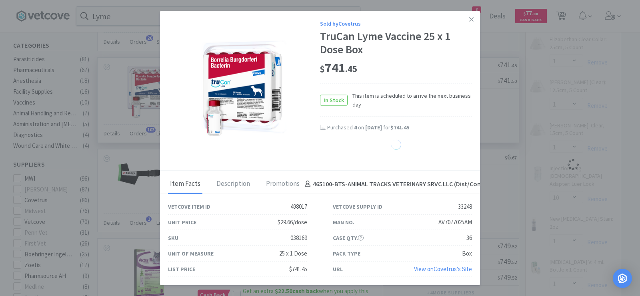
select select "1"
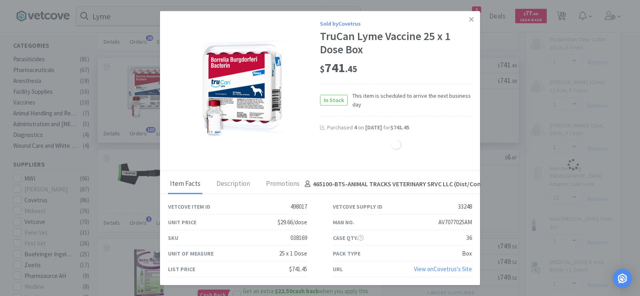
select select "1"
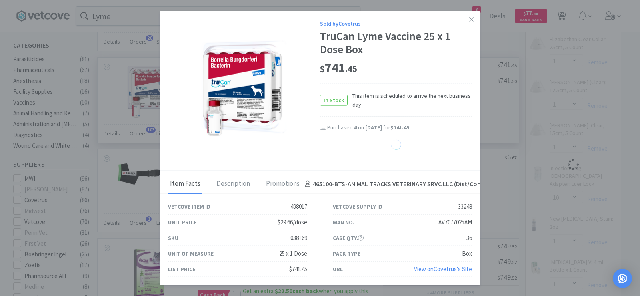
select select "1"
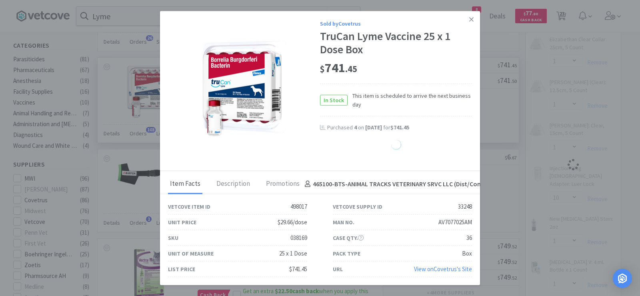
select select "1"
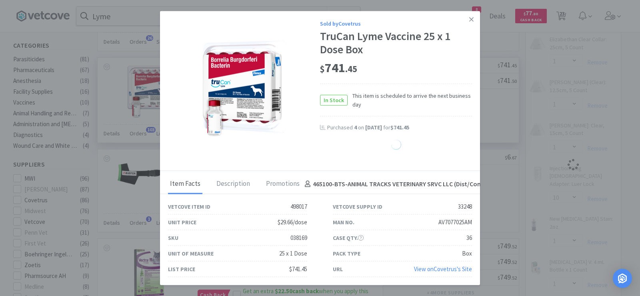
select select "1"
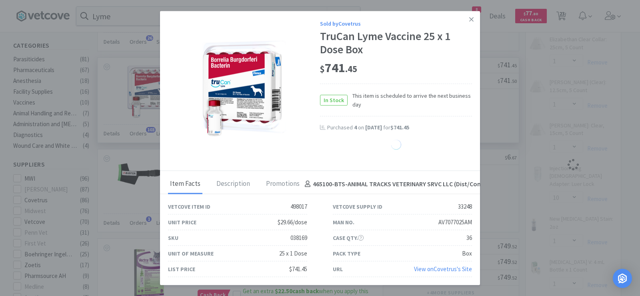
select select "1"
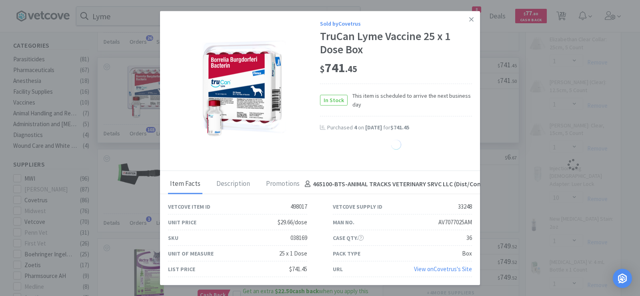
select select "1"
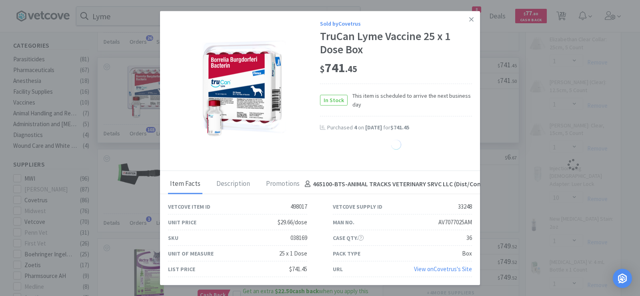
select select "1"
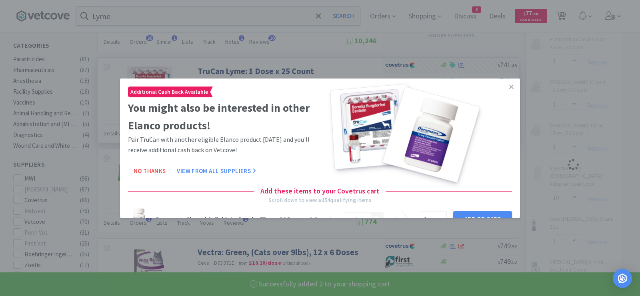
select select "2"
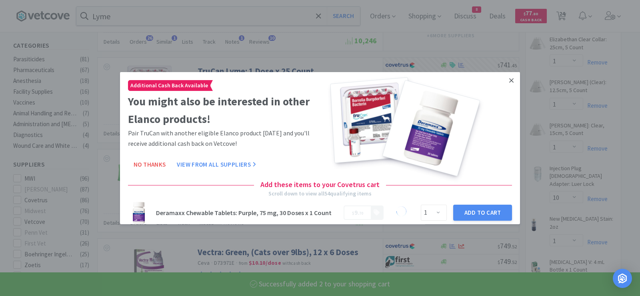
click at [509, 79] on icon at bounding box center [511, 80] width 4 height 4
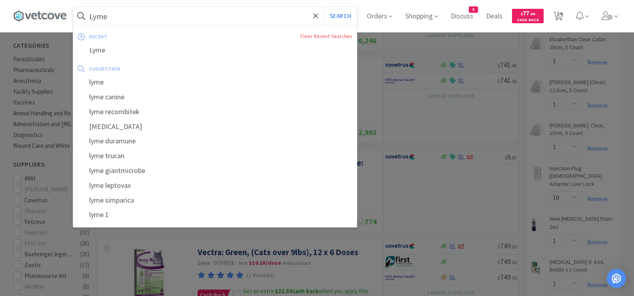
click at [306, 18] on input "Lyme" at bounding box center [215, 16] width 284 height 18
paste input "catalyst lyte 4"
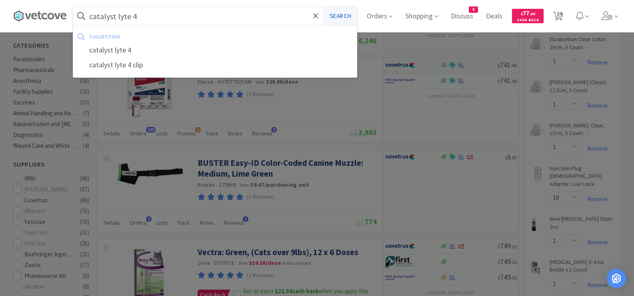
type input "catalyst lyte 4"
click at [342, 18] on button "Search" at bounding box center [340, 16] width 33 height 18
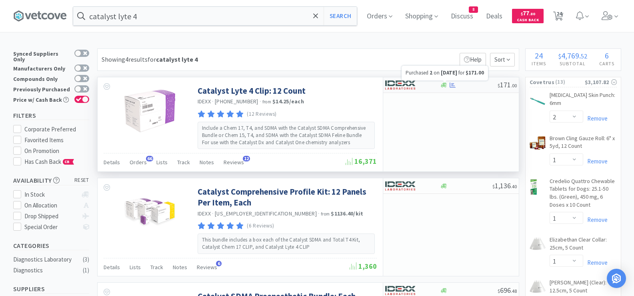
click at [453, 86] on icon at bounding box center [453, 84] width 6 height 5
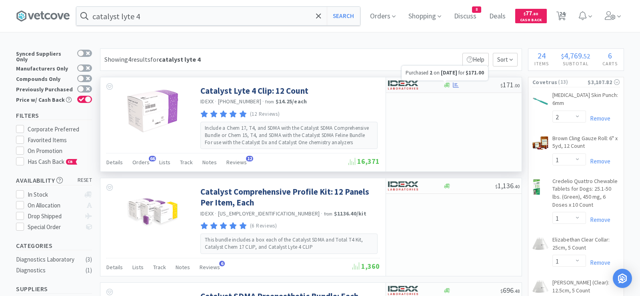
select select "1"
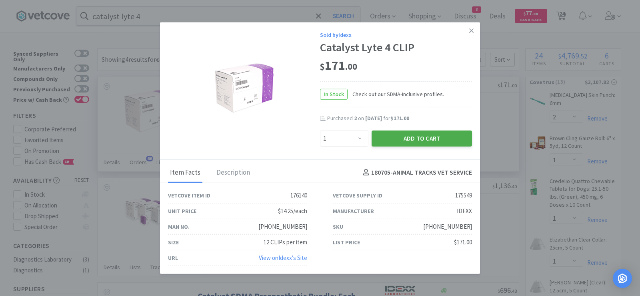
click at [413, 138] on button "Add to Cart" at bounding box center [422, 138] width 100 height 16
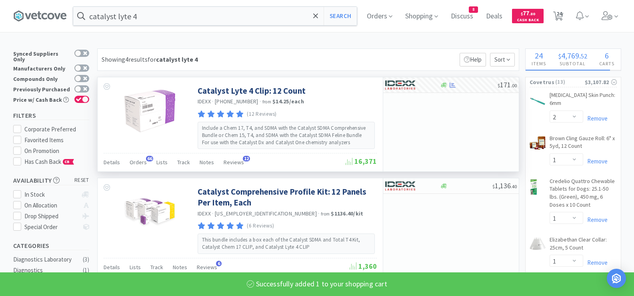
select select "1"
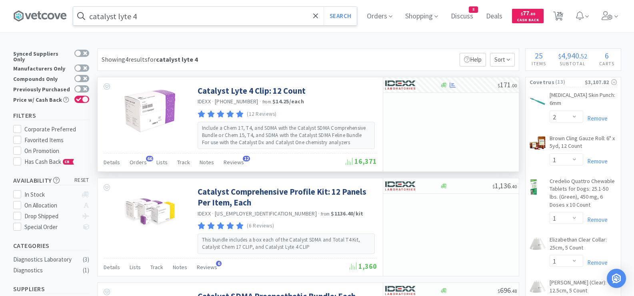
click at [283, 18] on input "catalyst lyte 4" at bounding box center [215, 16] width 284 height 18
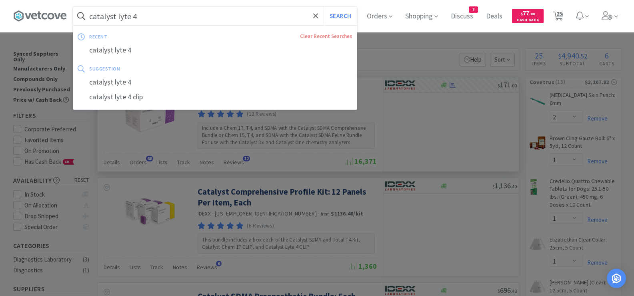
paste input "[MEDICAL_DATA] 500"
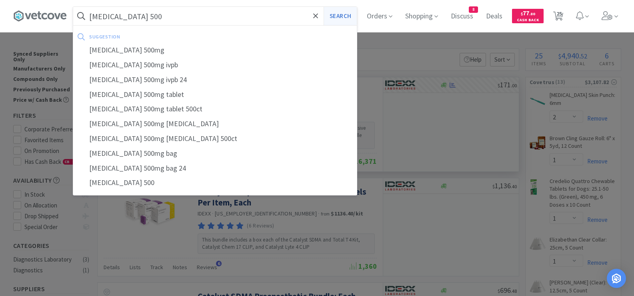
click at [337, 17] on button "Search" at bounding box center [340, 16] width 33 height 18
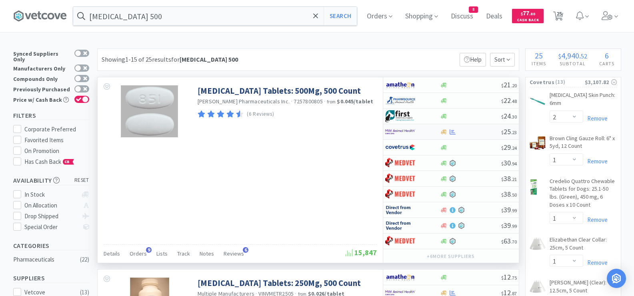
click at [472, 132] on div at bounding box center [470, 132] width 61 height 6
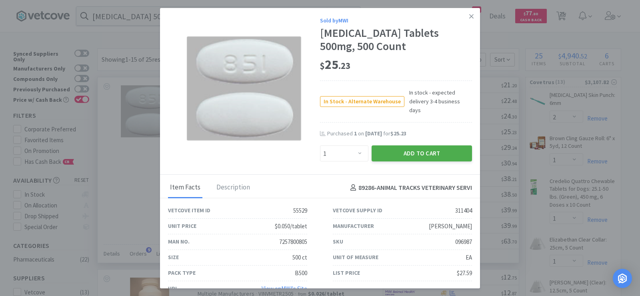
click at [423, 145] on button "Add to Cart" at bounding box center [422, 153] width 100 height 16
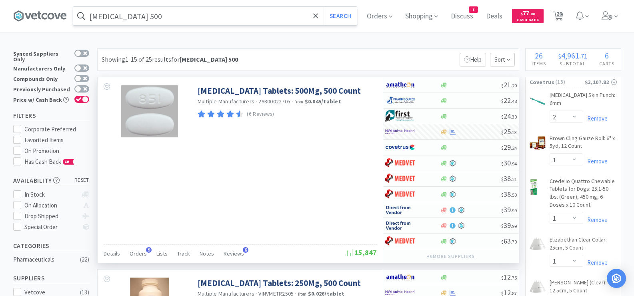
click at [281, 21] on input "[MEDICAL_DATA] 500" at bounding box center [215, 16] width 284 height 18
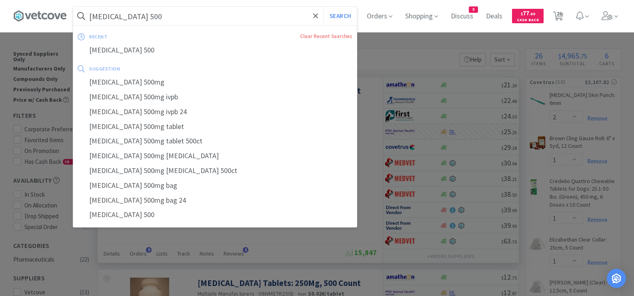
paste input "Pill Pockets Hickory - Dog"
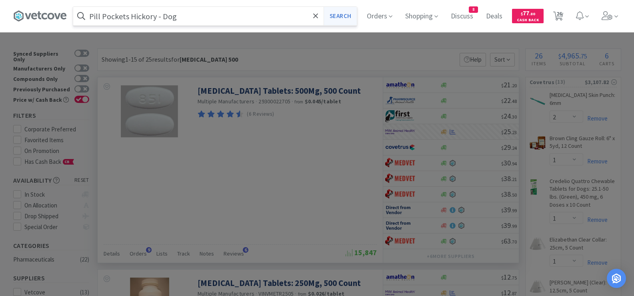
click at [351, 16] on button "Search" at bounding box center [340, 16] width 33 height 18
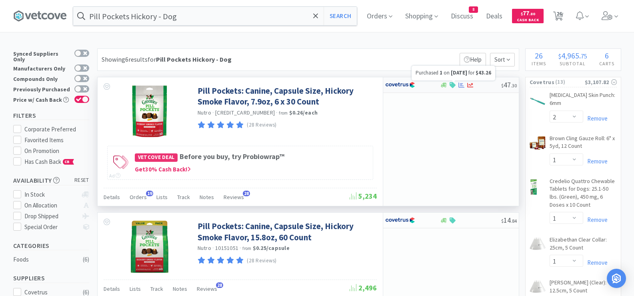
click at [461, 84] on icon at bounding box center [462, 84] width 6 height 5
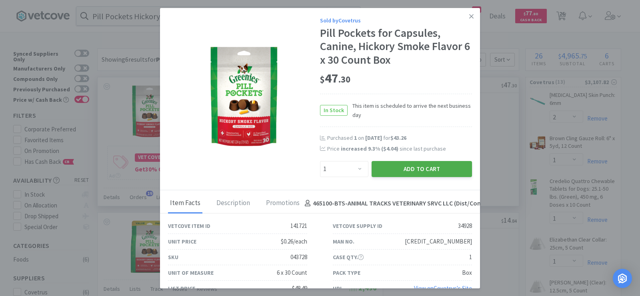
click at [402, 168] on button "Add to Cart" at bounding box center [422, 169] width 100 height 16
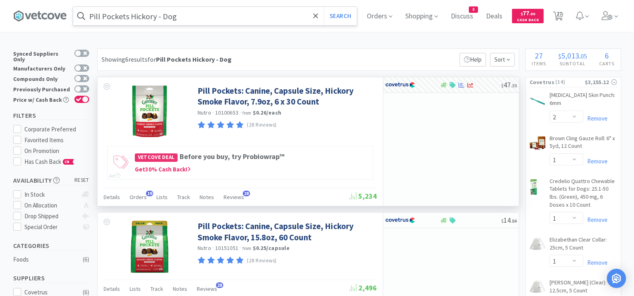
click at [231, 18] on input "Pill Pockets Hickory - Dog" at bounding box center [215, 16] width 284 height 18
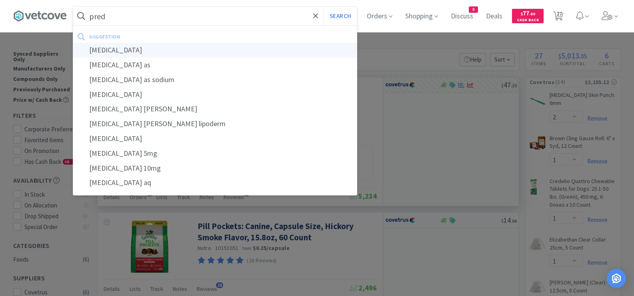
click at [106, 51] on div "[MEDICAL_DATA]" at bounding box center [215, 50] width 284 height 15
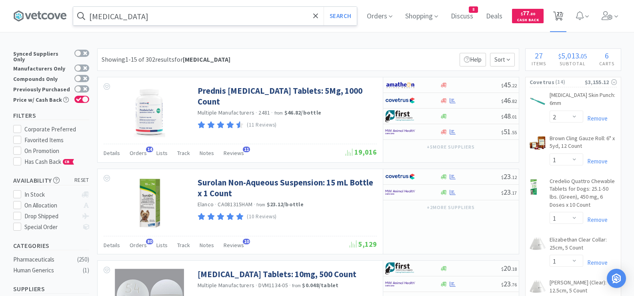
click at [560, 16] on span "27" at bounding box center [560, 14] width 6 height 32
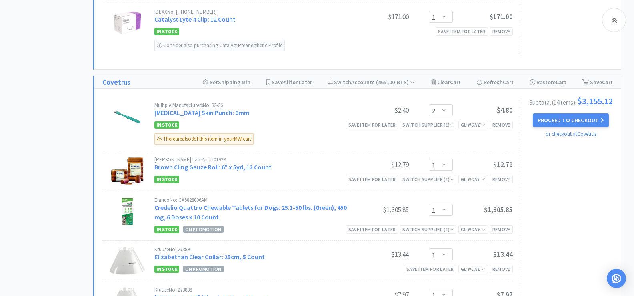
scroll to position [480, 0]
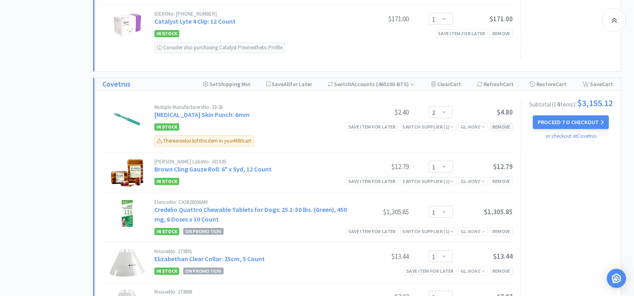
click at [500, 127] on div "Remove" at bounding box center [501, 126] width 23 height 8
